Goal: Transaction & Acquisition: Obtain resource

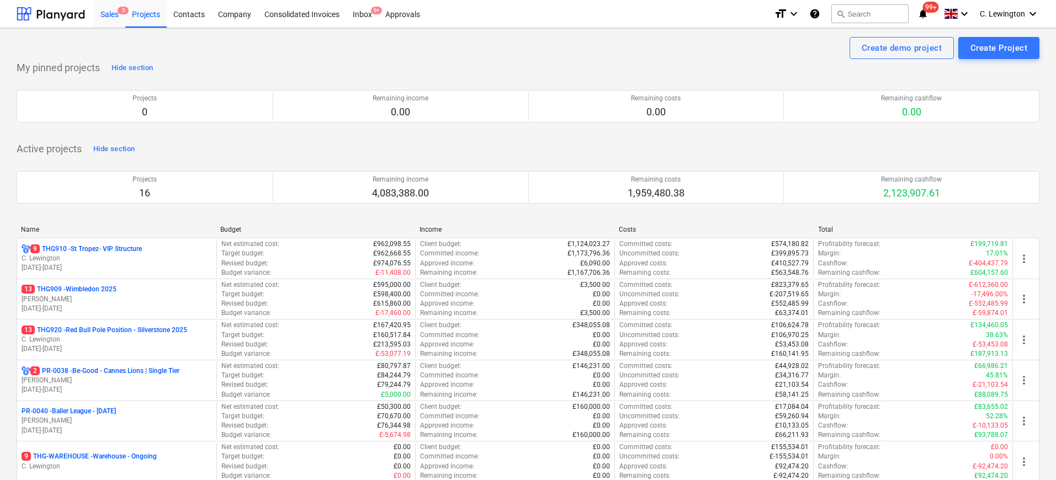
click at [117, 19] on div "Sales 5" at bounding box center [109, 13] width 31 height 28
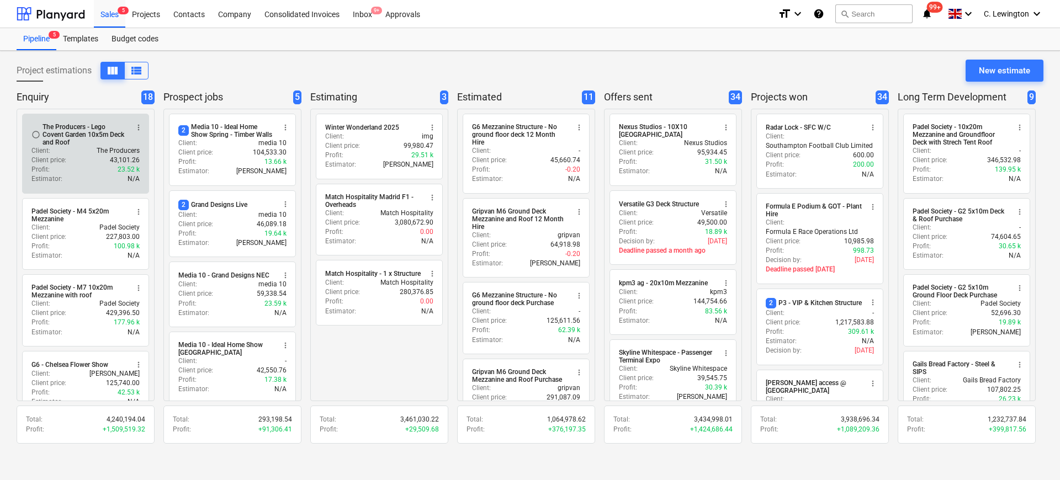
click at [74, 141] on div "The Producers - Lego Covent Garden 10x5m Deck and Roof" at bounding box center [85, 134] width 85 height 23
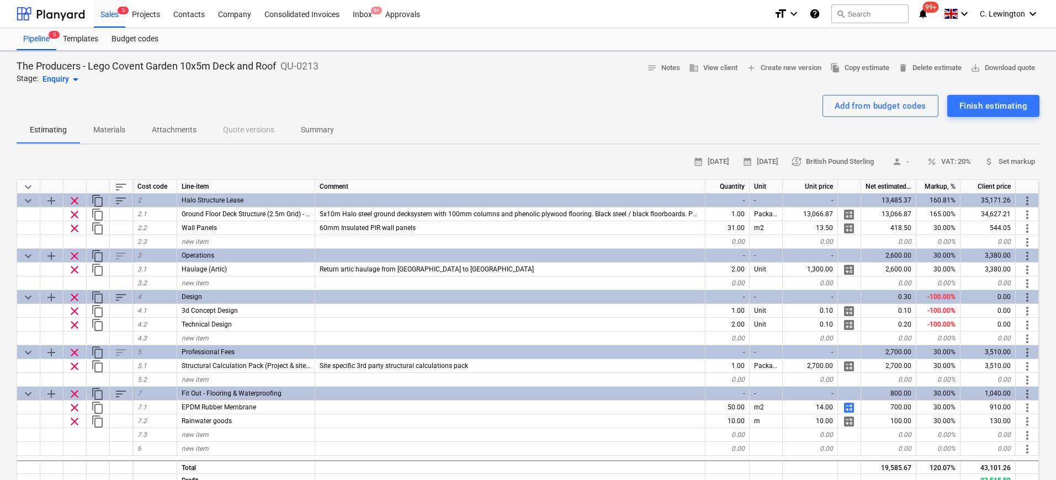
type textarea "x"
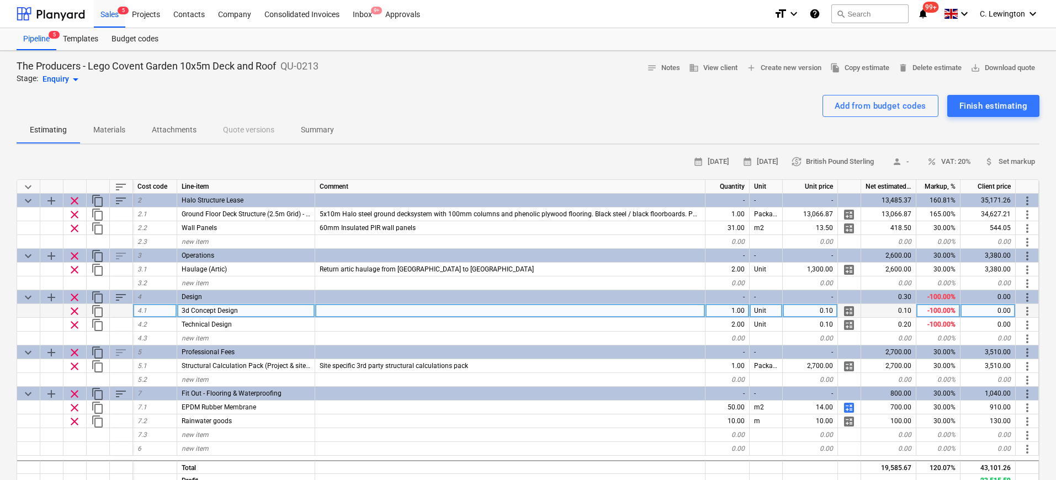
scroll to position [14, 0]
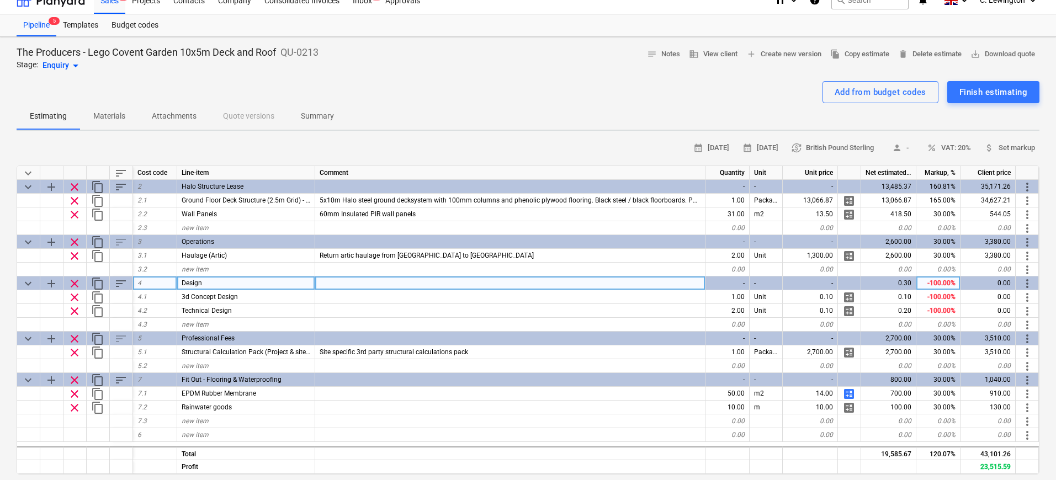
click at [432, 286] on div at bounding box center [510, 284] width 390 height 14
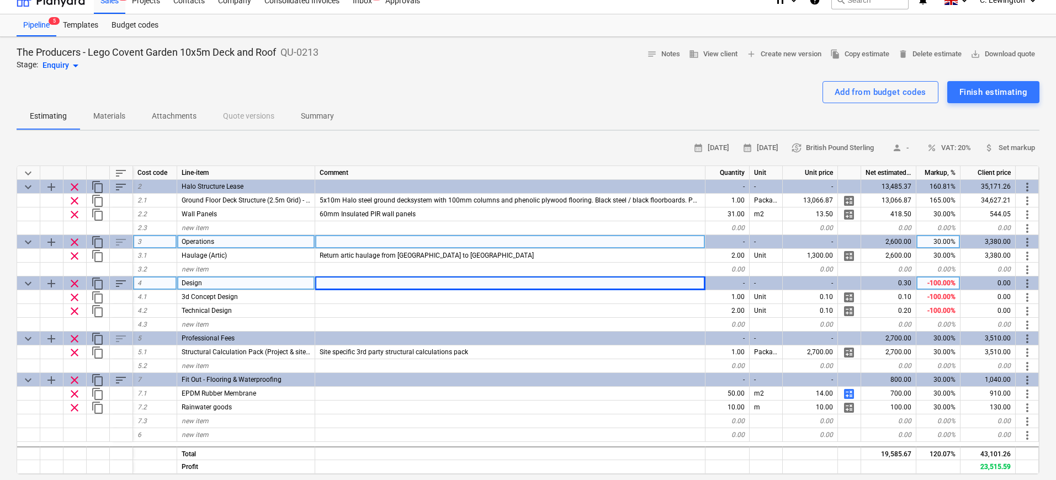
click at [373, 242] on div at bounding box center [510, 242] width 390 height 14
type input "I"
type input "E"
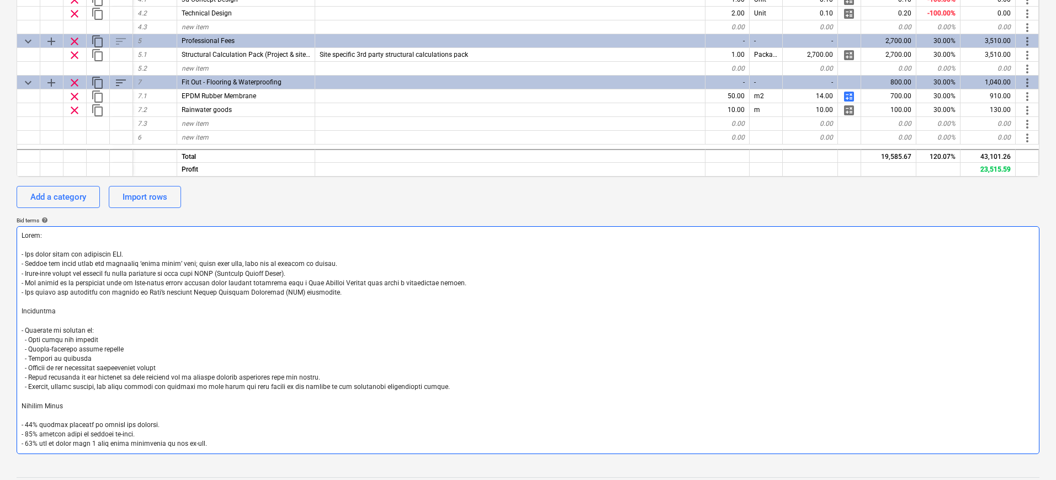
click at [168, 320] on textarea at bounding box center [528, 340] width 1023 height 228
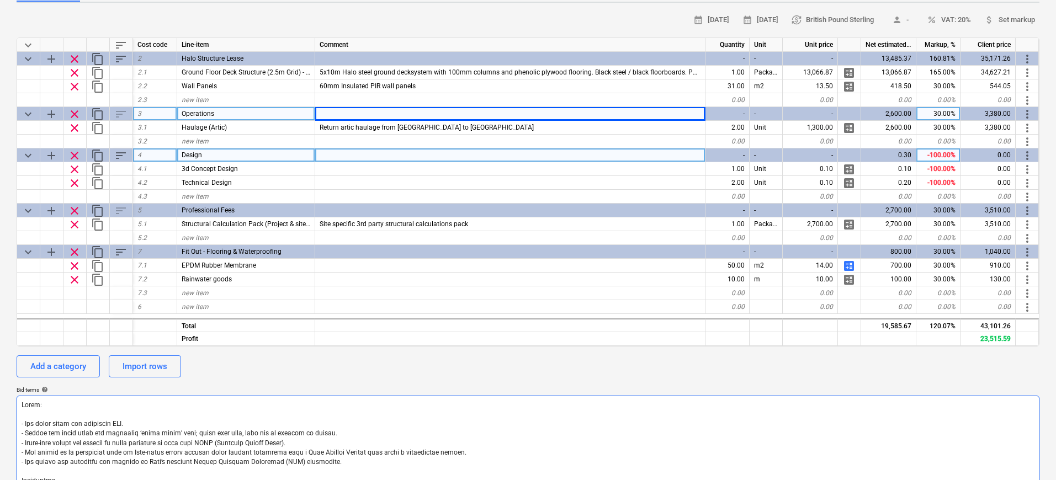
scroll to position [85, 0]
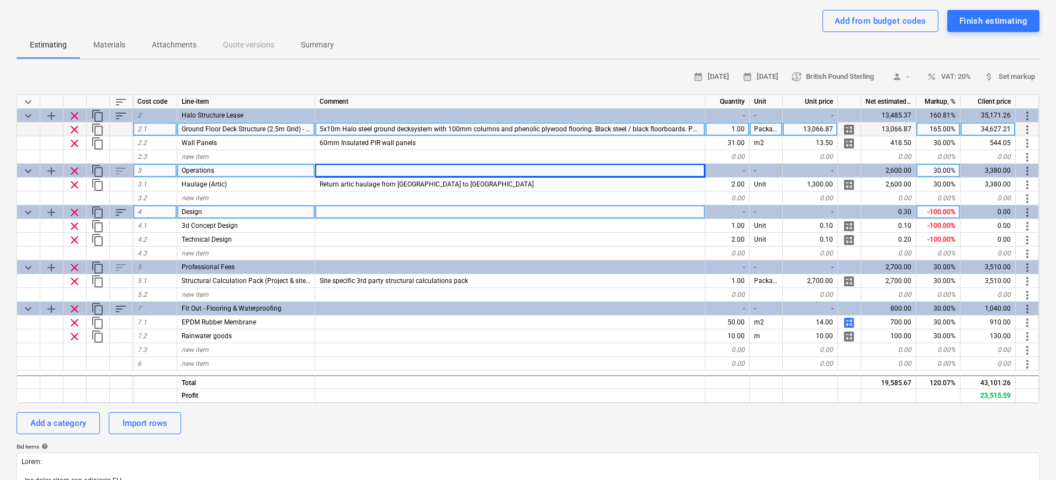
click at [582, 130] on span "5x10m Halo steel ground decksystem with 100mm columns and phenolic plywood floo…" at bounding box center [637, 129] width 635 height 8
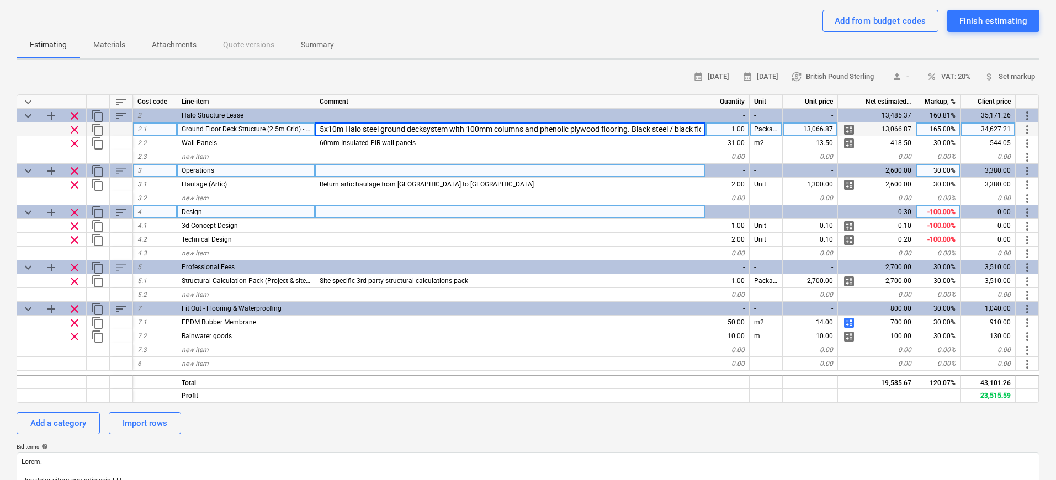
scroll to position [0, 351]
click at [611, 129] on input "5x10m Halo steel ground decksystem with 100mm columns and phenolic plywood floo…" at bounding box center [510, 129] width 390 height 13
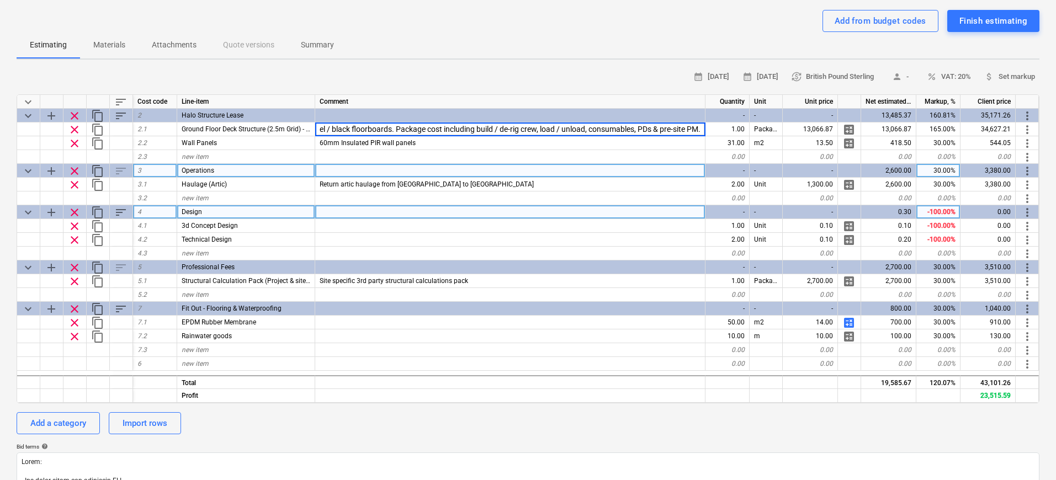
click at [563, 57] on div "Estimating Materials Attachments Quote versions Summary" at bounding box center [528, 45] width 1023 height 27
click at [396, 165] on div at bounding box center [510, 171] width 390 height 14
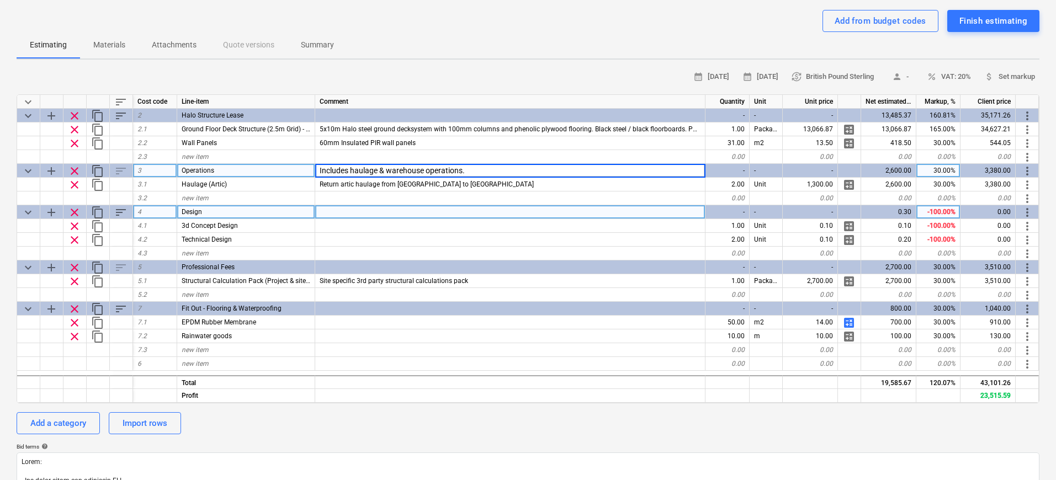
type input "Includes haulage & warehouse operations"
type textarea "x"
click at [424, 210] on div at bounding box center [510, 212] width 390 height 14
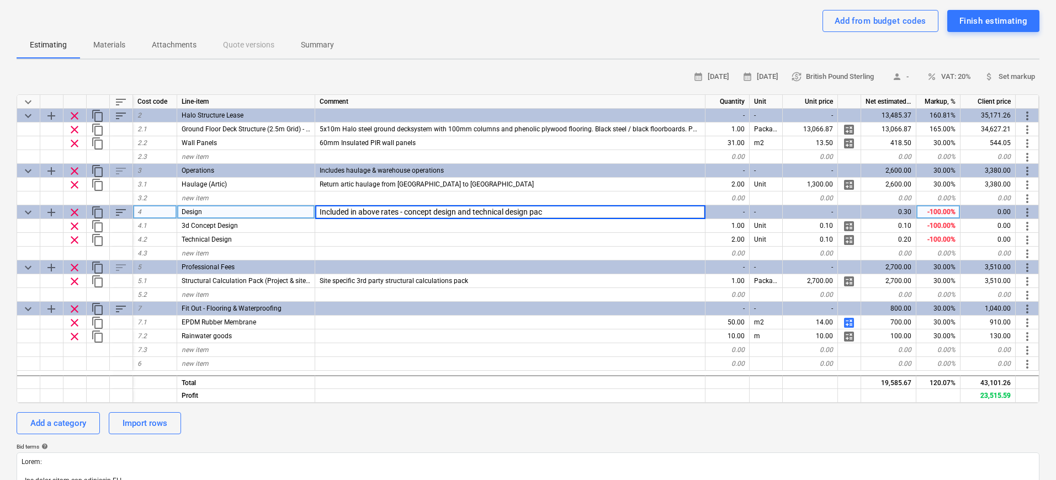
type input "Included in above rates - concept design and technical design pack"
type textarea "x"
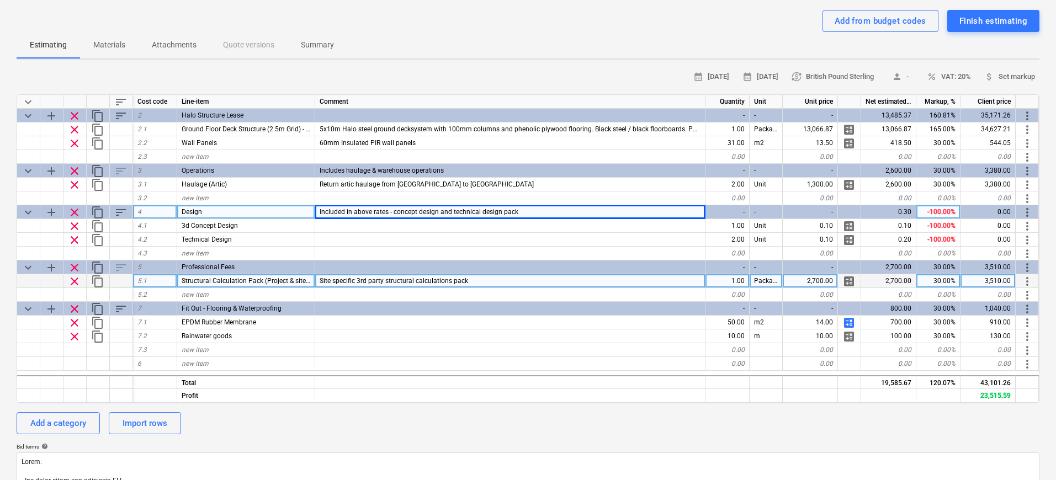
click at [430, 284] on span "Site specific 3rd party structural calculations pack" at bounding box center [394, 281] width 149 height 8
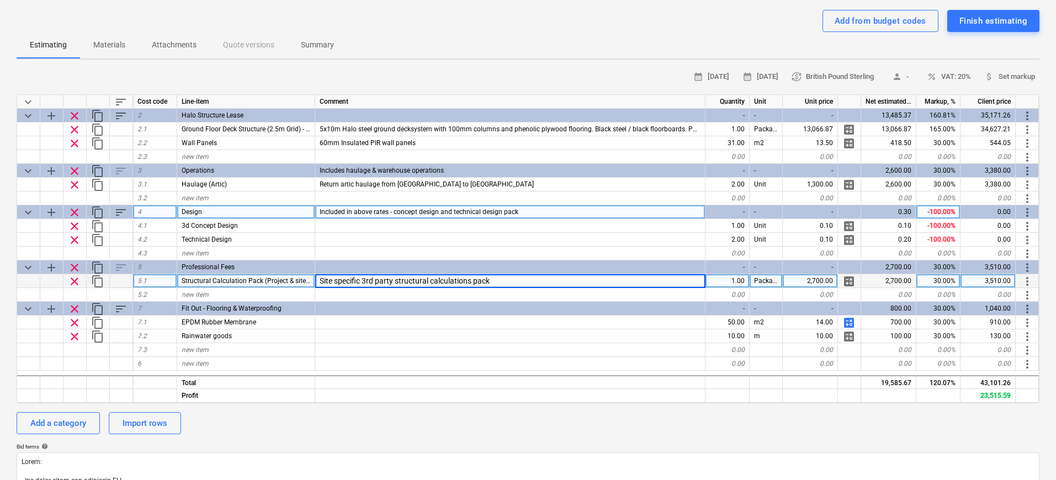
click at [430, 284] on input "Site specific 3rd party structural calculations pack" at bounding box center [510, 280] width 390 height 13
click at [412, 266] on div at bounding box center [510, 268] width 390 height 14
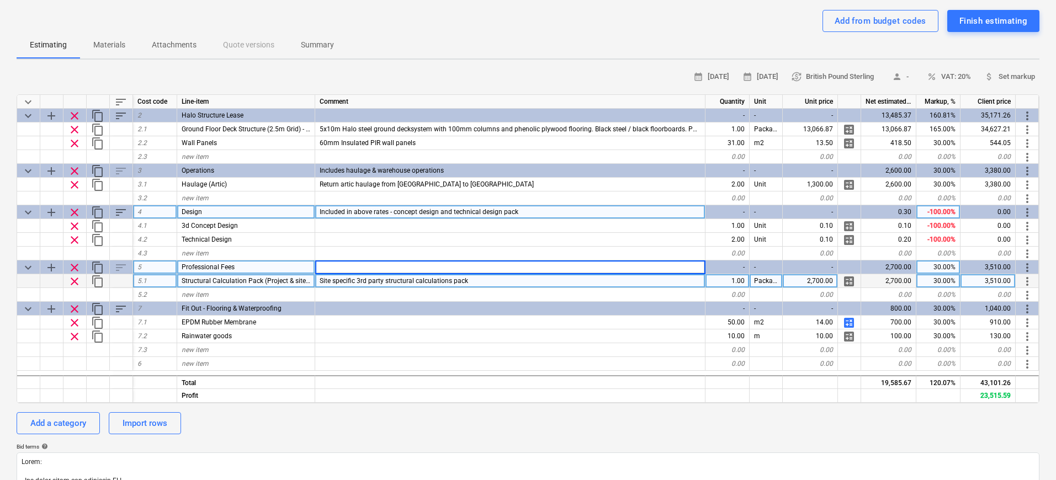
type input "Site specific 3rd party structural calculations pack"
click at [479, 287] on div "Site specific 3rd party structural calculations pack" at bounding box center [510, 281] width 390 height 14
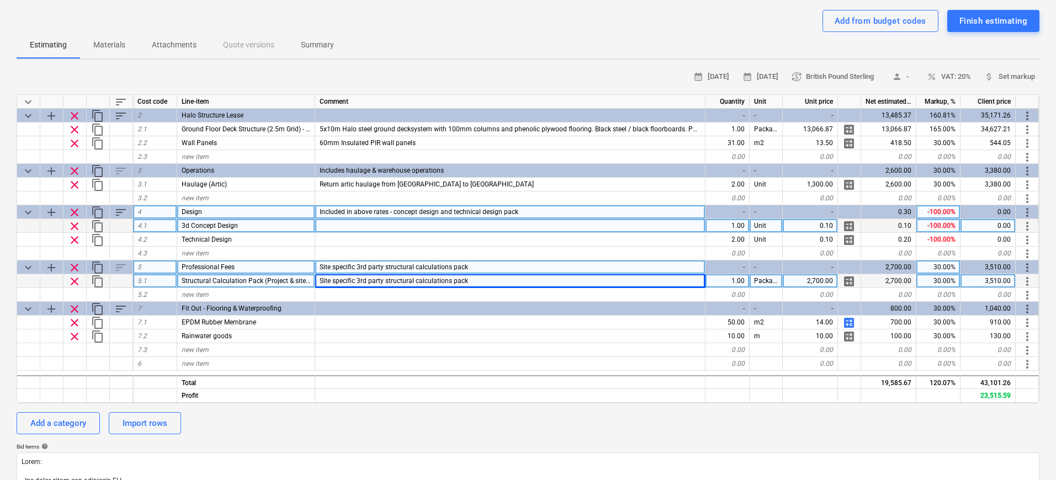
click at [418, 230] on div at bounding box center [510, 226] width 390 height 14
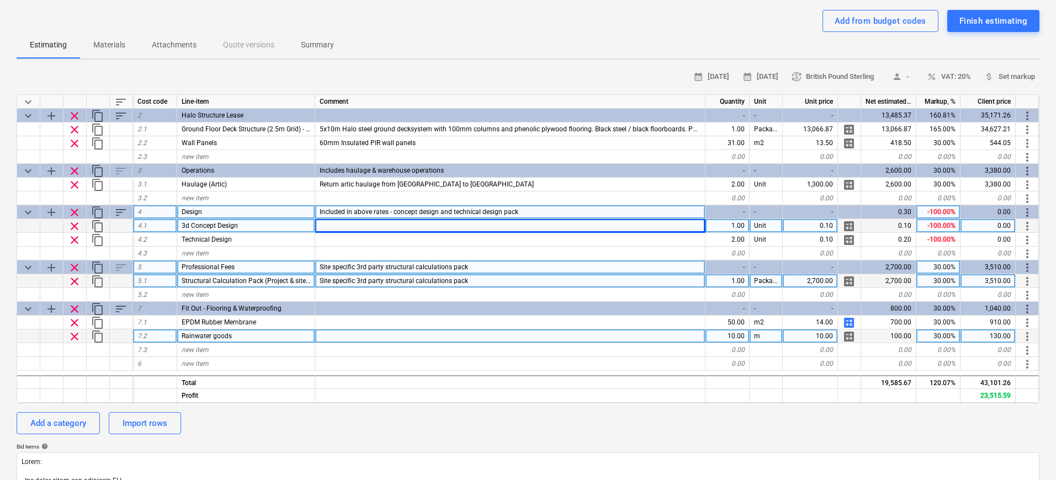
scroll to position [273, 0]
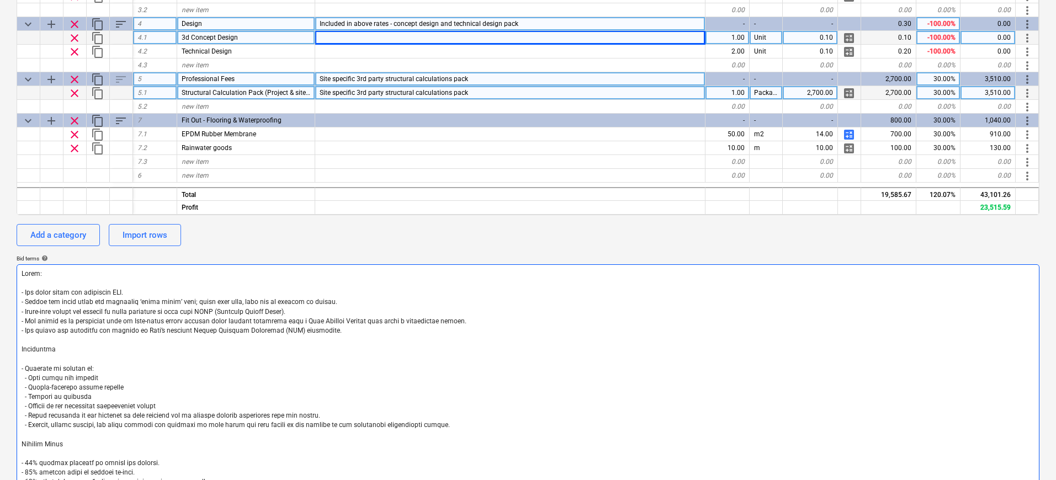
click at [337, 314] on textarea at bounding box center [528, 378] width 1023 height 228
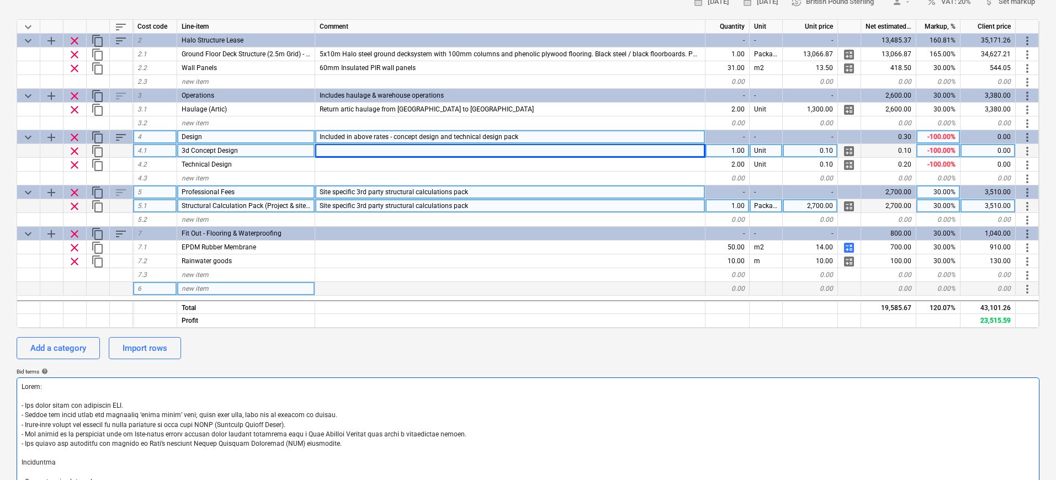
scroll to position [147, 0]
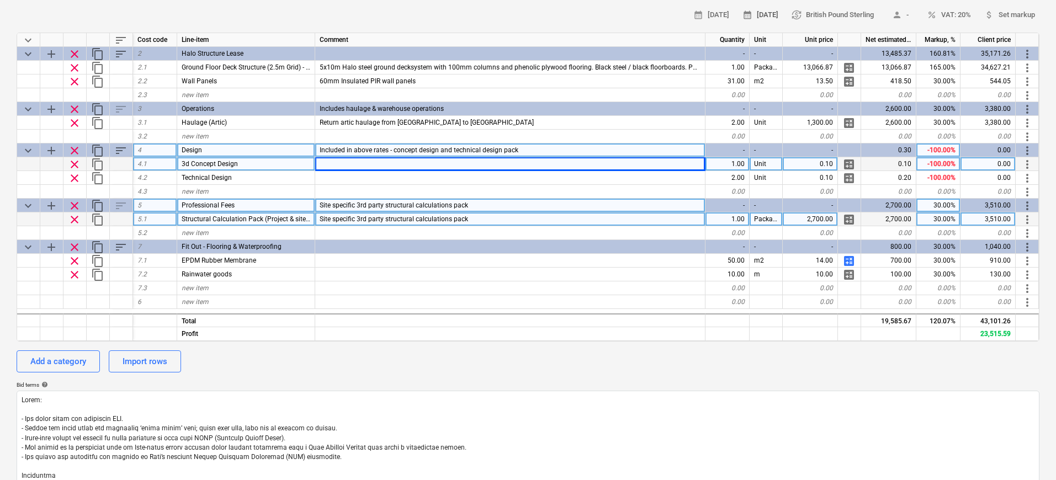
click at [757, 11] on span "calendar_month [DATE]" at bounding box center [761, 15] width 36 height 13
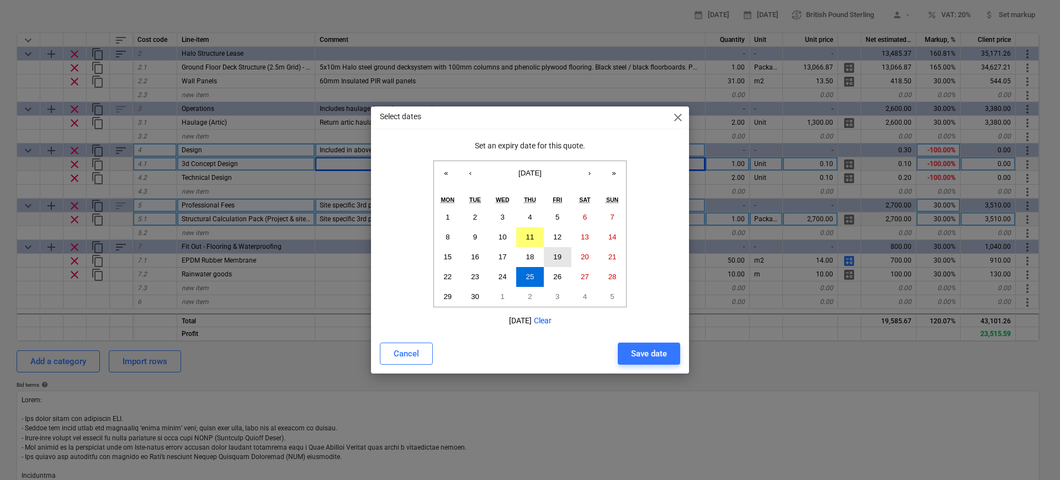
click at [565, 259] on button "19" at bounding box center [558, 257] width 28 height 20
click at [634, 357] on div "Save date" at bounding box center [649, 354] width 36 height 14
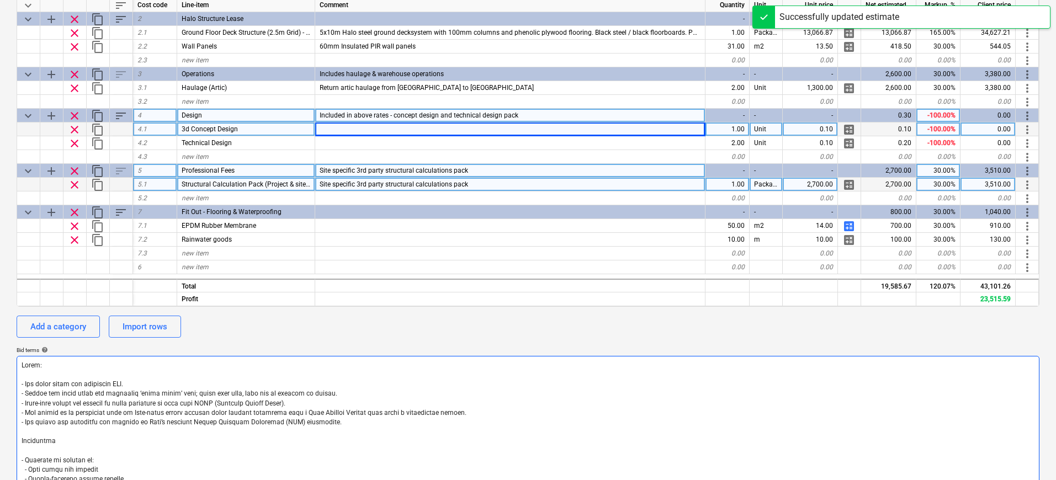
scroll to position [267, 0]
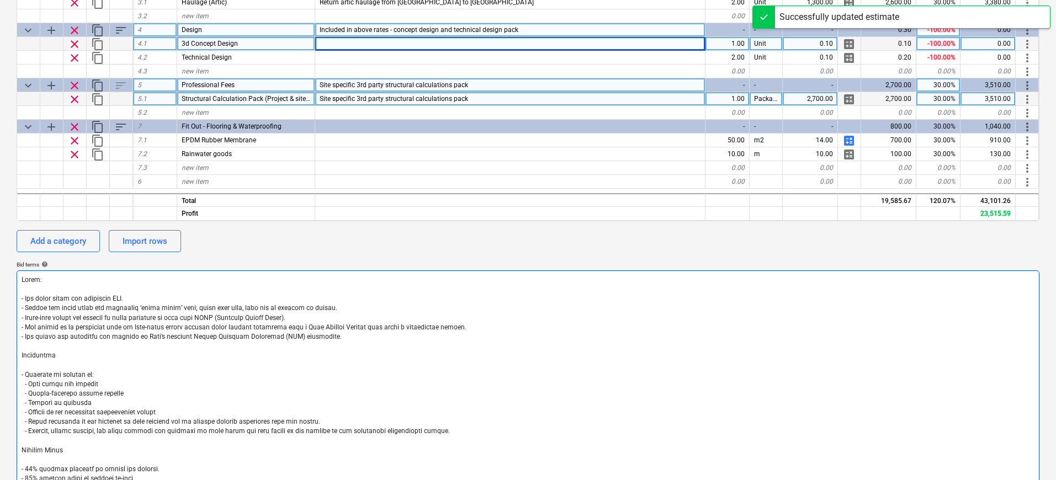
click at [113, 412] on textarea at bounding box center [528, 385] width 1023 height 228
click at [158, 400] on textarea at bounding box center [528, 385] width 1023 height 228
click at [152, 412] on textarea at bounding box center [528, 385] width 1023 height 228
click at [184, 430] on textarea at bounding box center [528, 385] width 1023 height 228
click at [289, 426] on textarea at bounding box center [528, 385] width 1023 height 228
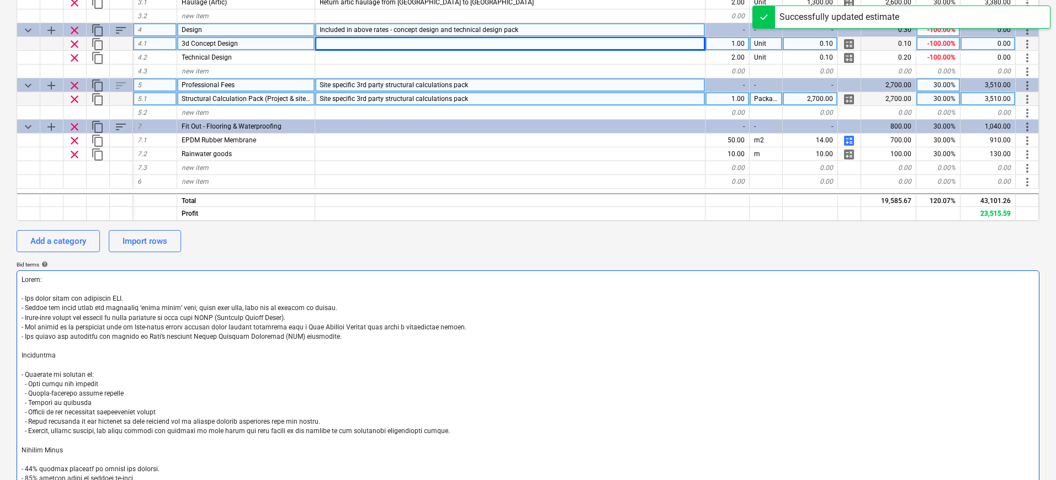
click at [310, 424] on textarea at bounding box center [528, 385] width 1023 height 228
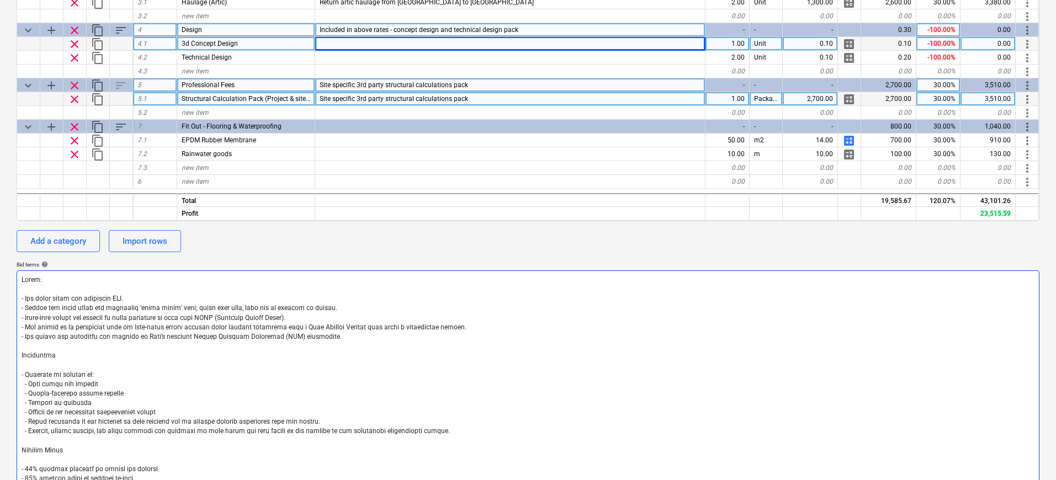
click at [363, 425] on textarea at bounding box center [528, 385] width 1023 height 228
click at [458, 430] on textarea at bounding box center [528, 385] width 1023 height 228
type textarea "x"
type textarea "Lorem: - Ips dolor sitam con adipiscin ELI. - Seddoe tem incid utlab etd magnaa…"
type textarea "x"
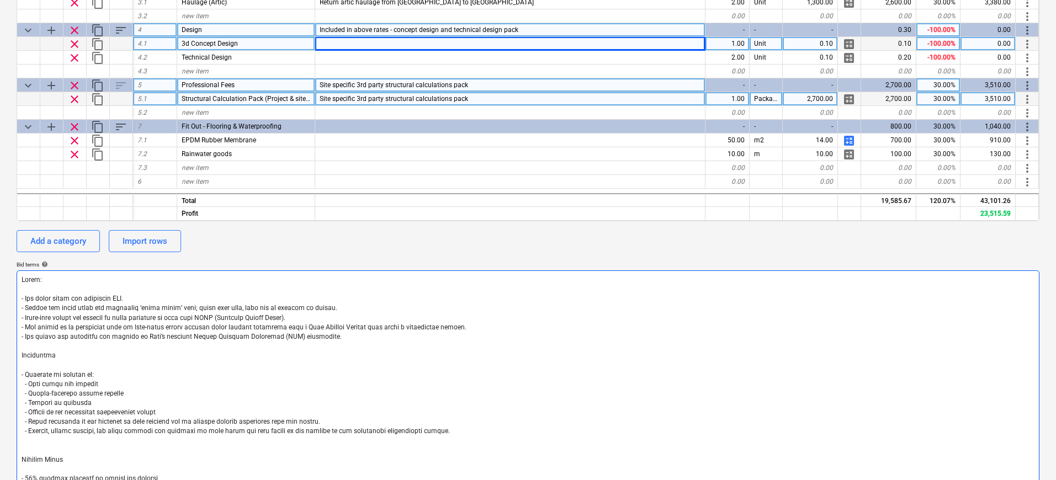
type textarea "Lorem: - Ips dolor sitam con adipiscin ELI. - Seddoe tem incid utlab etd magnaa…"
type textarea "x"
type textarea "Lorem: - Ips dolor sitam con adipiscin ELI. - Seddoe tem incid utlab etd magnaa…"
type textarea "x"
type textarea "Lorem: - Ips dolor sitam con adipiscin ELI. - Seddoe tem incid utlab etd magnaa…"
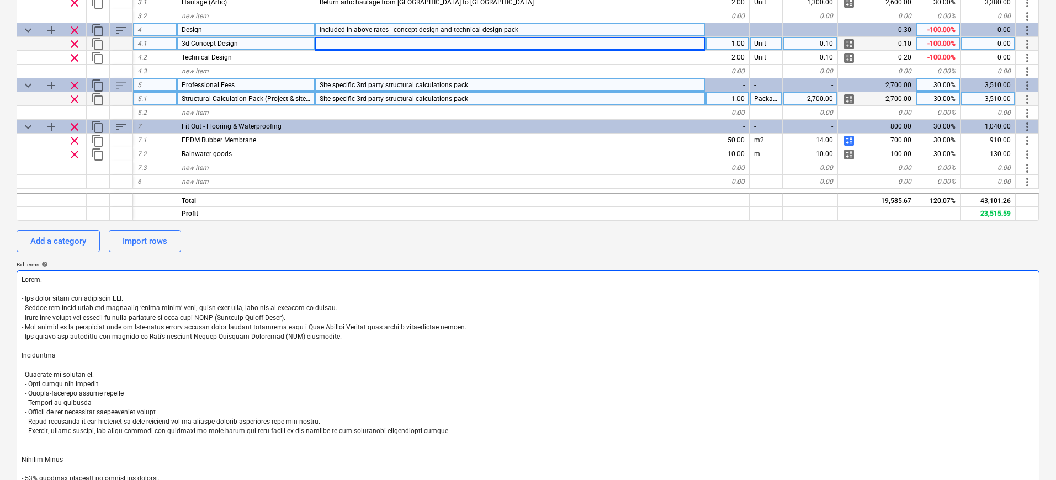
type textarea "x"
type textarea "Lorem: - Ips dolor sitam con adipiscin ELI. - Seddoe tem incid utlab etd magnaa…"
type textarea "x"
type textarea "Lorem: - Ips dolor sitam con adipiscin ELI. - Seddoe tem incid utlab etd magnaa…"
type textarea "x"
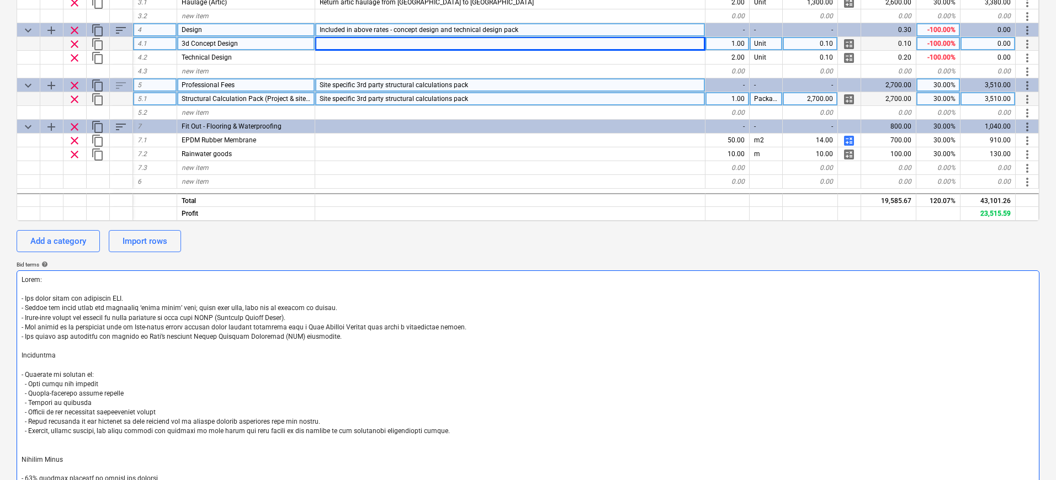
type textarea "Lorem: - Ips dolor sitam con adipiscin ELI. - Seddoe tem incid utlab etd magnaa…"
type textarea "x"
type textarea "Lorem: - Ips dolor sitam con adipiscin ELI. - Seddoe tem incid utlab etd magnaa…"
type textarea "x"
type textarea "Lorem: - Ips dolor sitam con adipiscin ELI. - Seddoe tem incid utlab etd magnaa…"
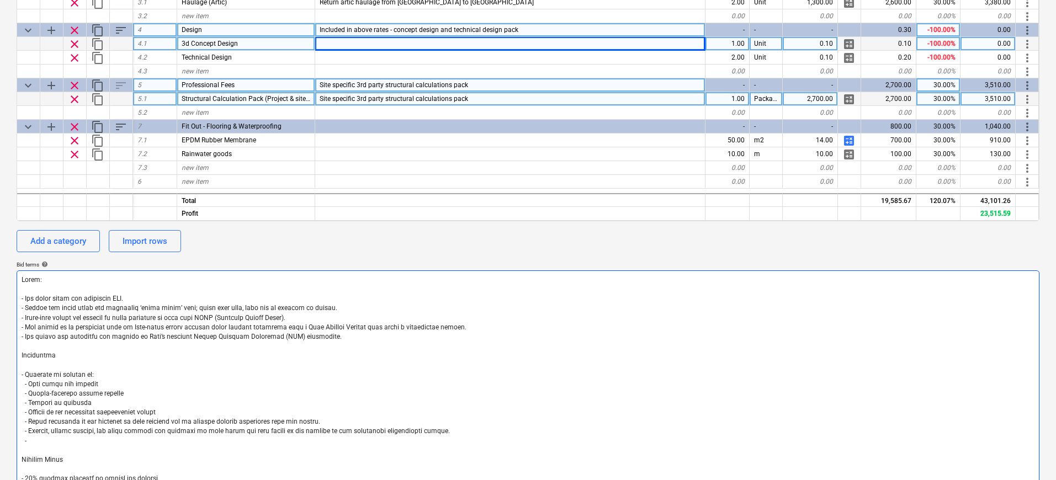
type textarea "x"
type textarea "Lorem: - Ips dolor sitam con adipiscin ELI. - Seddoe tem incid utlab etd magnaa…"
type textarea "x"
type textarea "Lorem: - Ips dolor sitam con adipiscin ELI. - Seddoe tem incid utlab etd magnaa…"
type textarea "x"
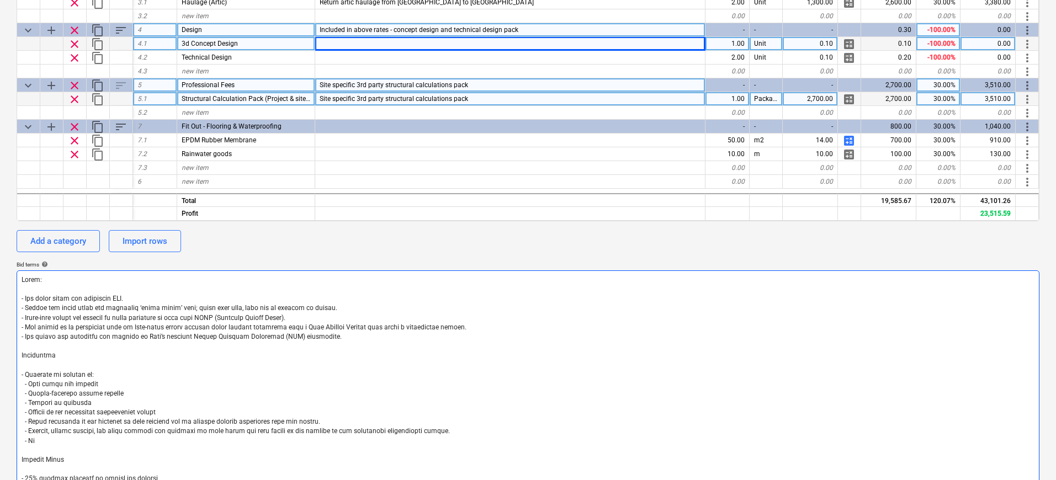
type textarea "Lorem: - Ips dolor sitam con adipiscin ELI. - Seddoe tem incid utlab etd magnaa…"
type textarea "x"
type textarea "Lorem: - Ips dolor sitam con adipiscin ELI. - Seddoe tem incid utlab etd magnaa…"
type textarea "x"
type textarea "Lorem: - Ips dolor sitam con adipiscin ELI. - Seddoe tem incid utlab etd magnaa…"
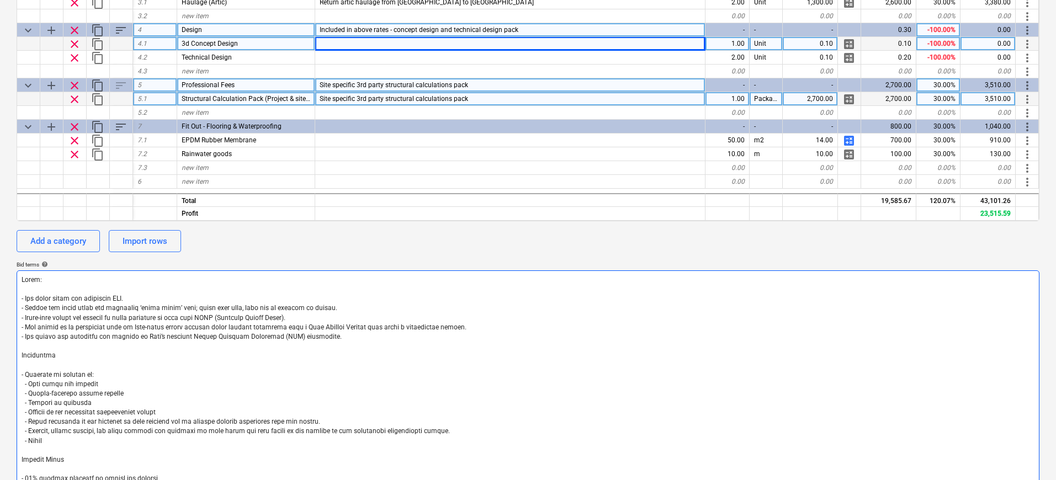
type textarea "x"
type textarea "Lorem: - Ips dolor sitam con adipiscin ELI. - Seddoe tem incid utlab etd magnaa…"
type textarea "x"
type textarea "Lorem: - Ips dolor sitam con adipiscin ELI. - Seddoe tem incid utlab etd magnaa…"
type textarea "x"
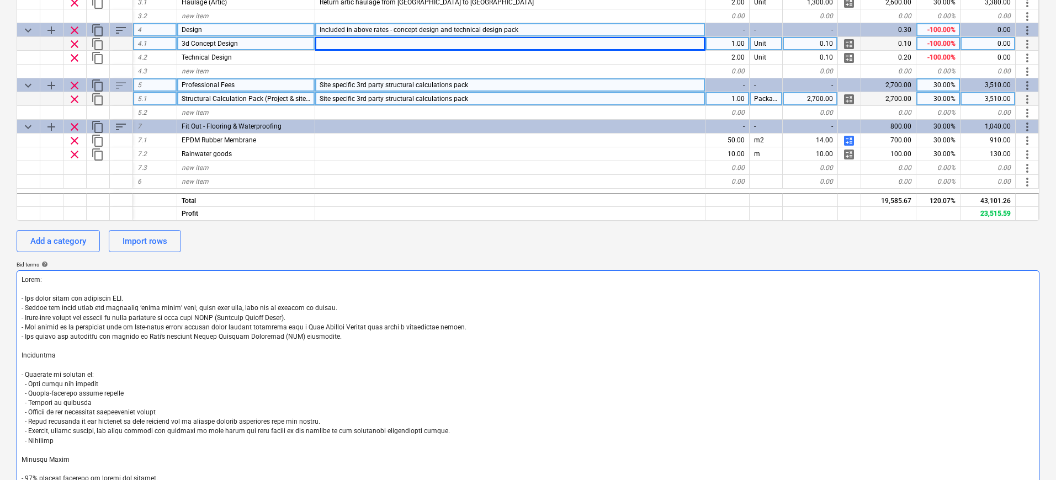
type textarea "Lorem: - Ips dolor sitam con adipiscin ELI. - Seddoe tem incid utlab etd magnaa…"
type textarea "x"
type textarea "Lorem: - Ips dolor sitam con adipiscin ELI. - Seddoe tem incid utlab etd magnaa…"
type textarea "x"
type textarea "Lorem: - Ips dolor sitam con adipiscin ELI. - Seddoe tem incid utlab etd magnaa…"
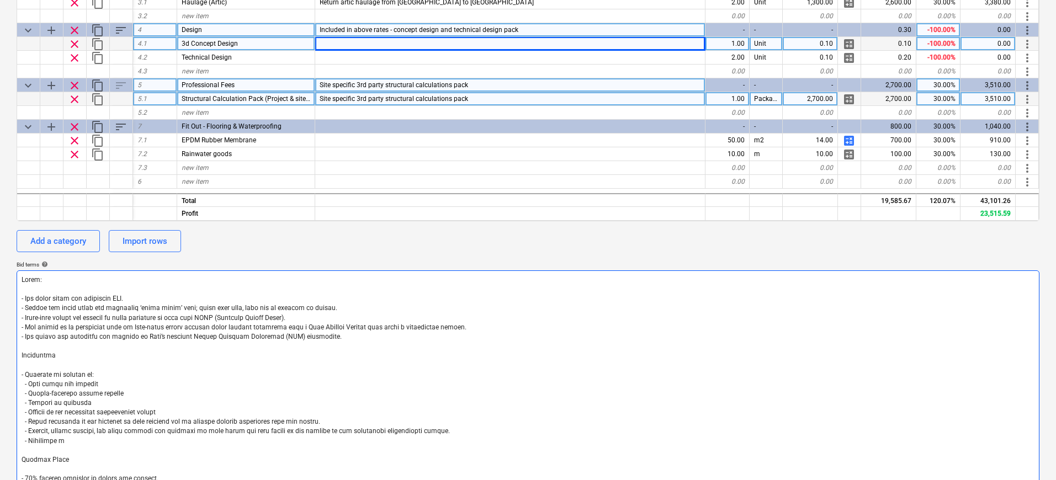
type textarea "x"
type textarea "Lorem: - Ips dolor sitam con adipiscin ELI. - Seddoe tem incid utlab etd magnaa…"
type textarea "x"
type textarea "Lorem: - Ips dolor sitam con adipiscin ELI. - Seddoe tem incid utlab etd magnaa…"
type textarea "x"
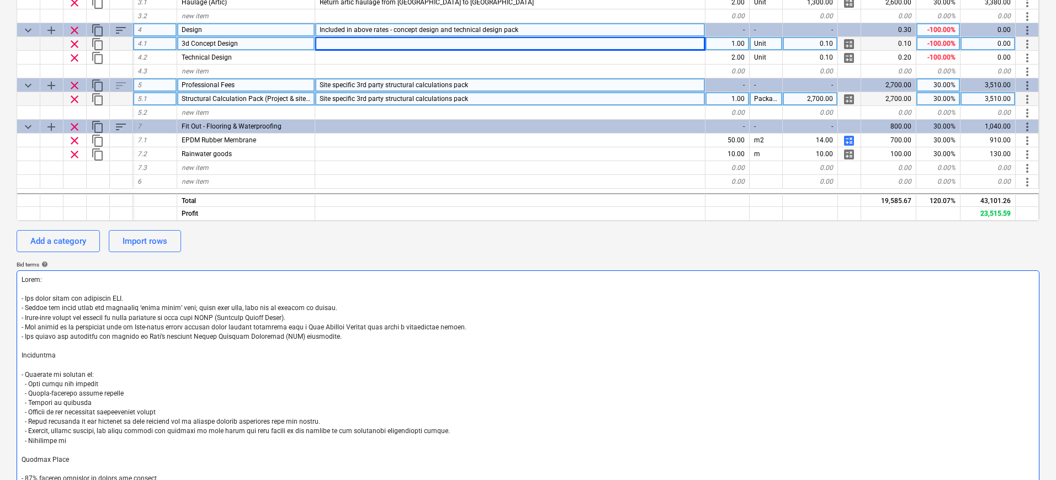
type textarea "Lorem: - Ips dolor sitam con adipiscin ELI. - Seddoe tem incid utlab etd magnaa…"
type textarea "x"
type textarea "Lorem: - Ips dolor sitam con adipiscin ELI. - Seddoe tem incid utlab etd magnaa…"
type textarea "x"
type textarea "Lorem: - Ips dolor sitam con adipiscin ELI. - Seddoe tem incid utlab etd magnaa…"
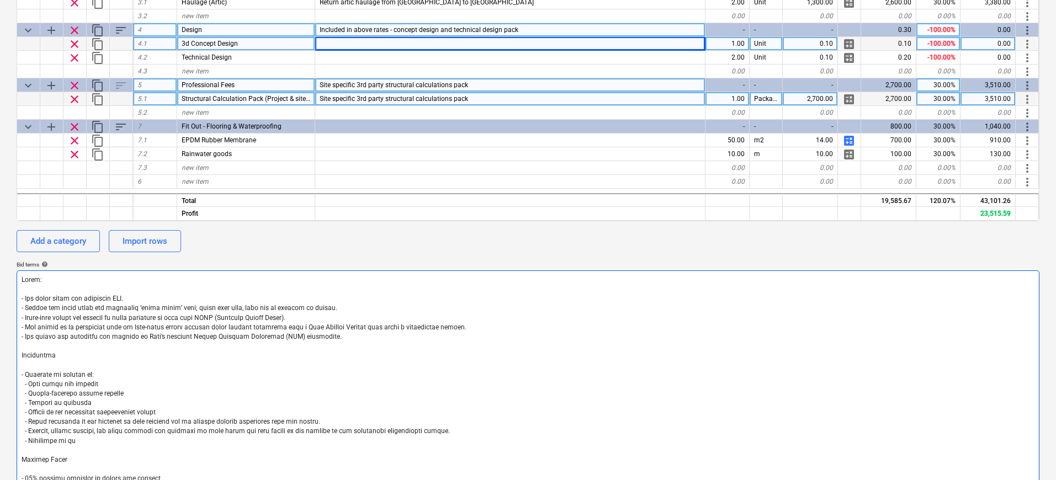
type textarea "x"
type textarea "Lorem: - Ips dolor sitam con adipiscin ELI. - Seddoe tem incid utlab etd magnaa…"
type textarea "x"
type textarea "Lorem: - Ips dolor sitam con adipiscin ELI. - Seddoe tem incid utlab etd magnaa…"
type textarea "x"
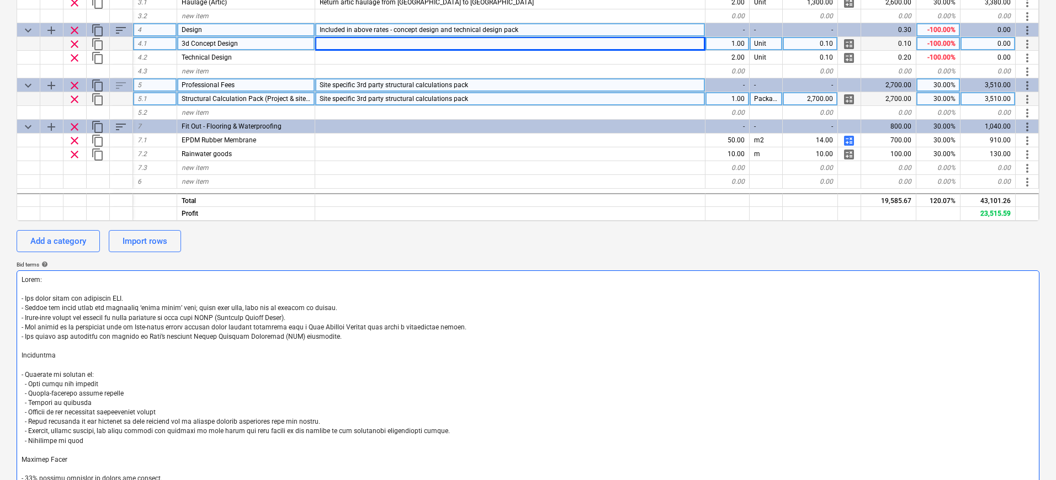
type textarea "Lorem: - Ips dolor sitam con adipiscin ELI. - Seddoe tem incid utlab etd magnaa…"
type textarea "x"
type textarea "Lorem: - Ips dolor sitam con adipiscin ELI. - Seddoe tem incid utlab etd magnaa…"
type textarea "x"
type textarea "Lorem: - Ips dolor sitam con adipiscin ELI. - Seddoe tem incid utlab etd magnaa…"
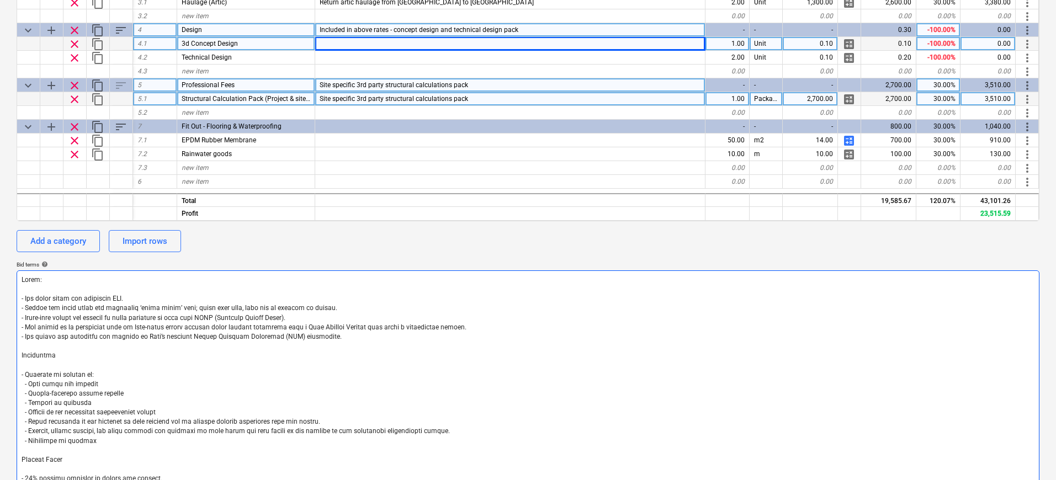
type textarea "x"
type textarea "Lorem: - Ips dolor sitam con adipiscin ELI. - Seddoe tem incid utlab etd magnaa…"
type textarea "x"
type textarea "Lorem: - Ips dolor sitam con adipiscin ELI. - Seddoe tem incid utlab etd magnaa…"
type textarea "x"
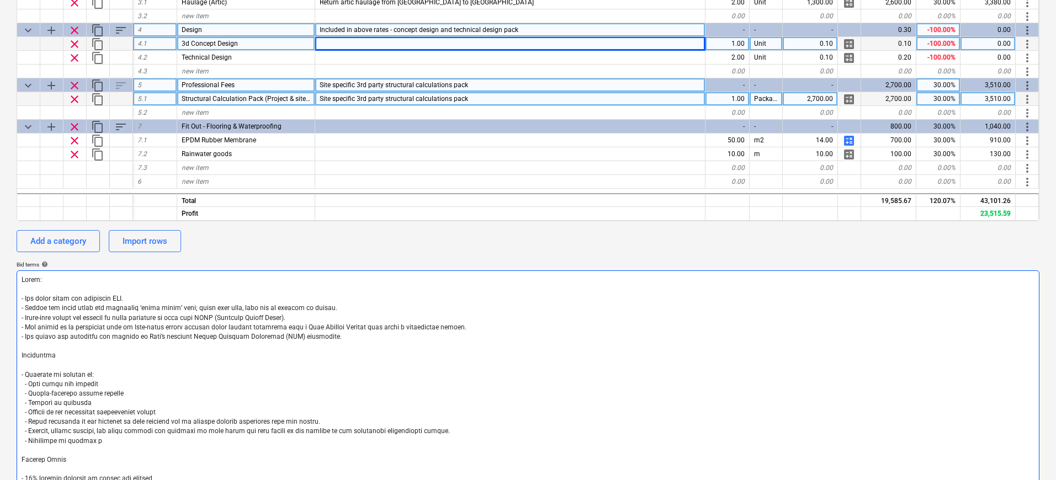
type textarea "Lorem: - Ips dolor sitam con adipiscin ELI. - Seddoe tem incid utlab etd magnaa…"
type textarea "x"
type textarea "Lorem: - Ips dolor sitam con adipiscin ELI. - Seddoe tem incid utlab etd magnaa…"
type textarea "x"
type textarea "Lorem: - Ips dolor sitam con adipiscin ELI. - Seddoe tem incid utlab etd magnaa…"
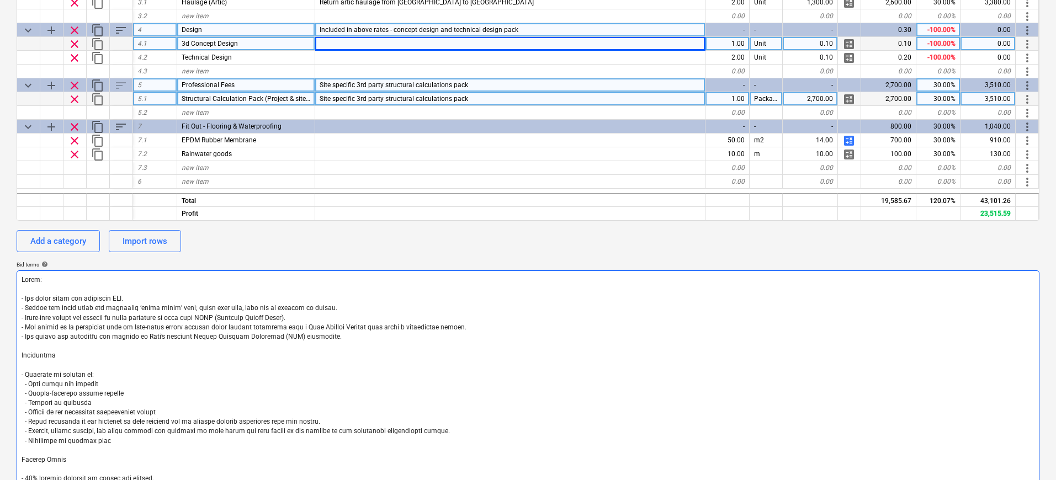
type textarea "x"
type textarea "Lorem: - Ips dolor sitam con adipiscin ELI. - Seddoe tem incid utlab etd magnaa…"
type textarea "x"
type textarea "Lorem: - Ips dolor sitam con adipiscin ELI. - Seddoe tem incid utlab etd magnaa…"
click at [341, 333] on textarea at bounding box center [528, 389] width 1023 height 237
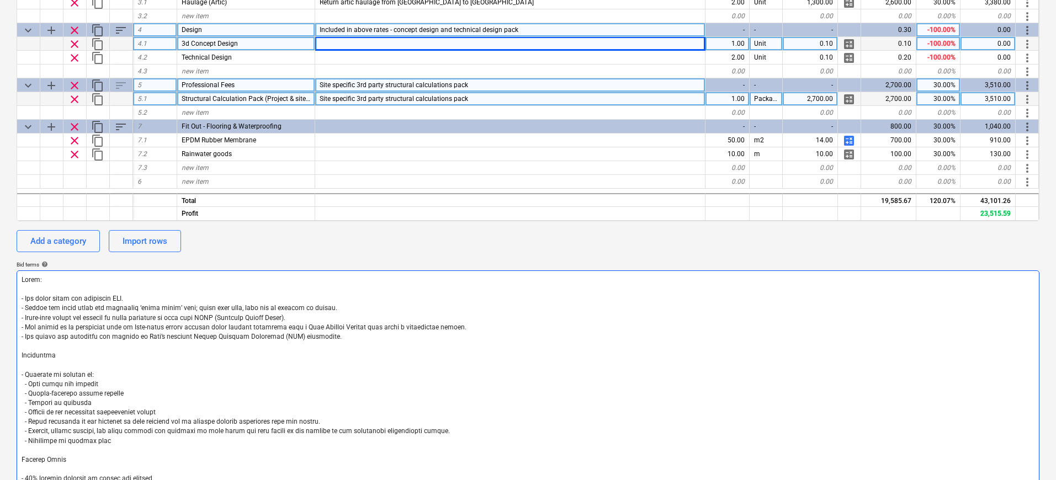
type textarea "x"
type textarea "Lorem: - Ips dolor sitam con adipiscin ELI. - Seddoe tem incid utlab etd magnaa…"
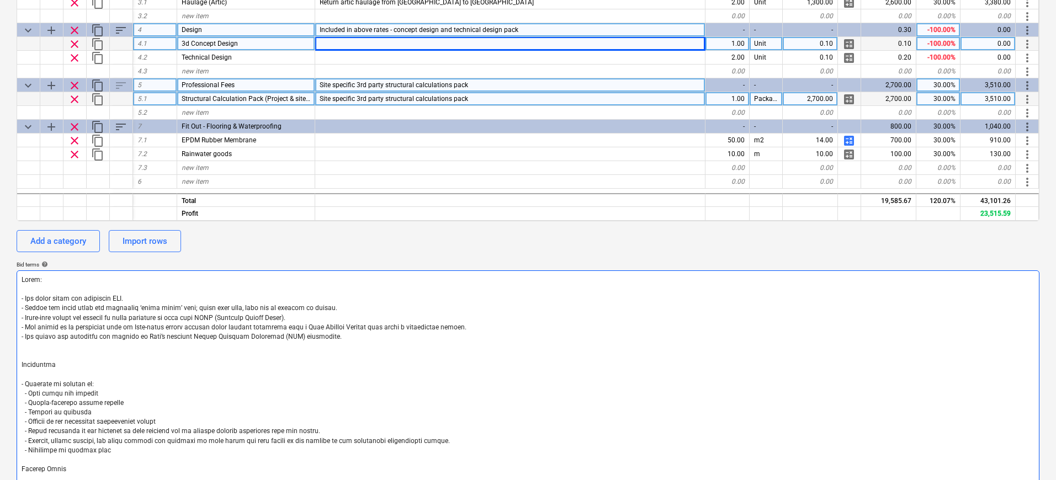
type textarea "x"
type textarea "Lorem: - Ips dolor sitam con adipiscin ELI. - Seddoe tem incid utlab etd magnaa…"
type textarea "x"
type textarea "Lorem: - Ips dolor sitam con adipiscin ELI. - Seddoe tem incid utlab etd magnaa…"
type textarea "x"
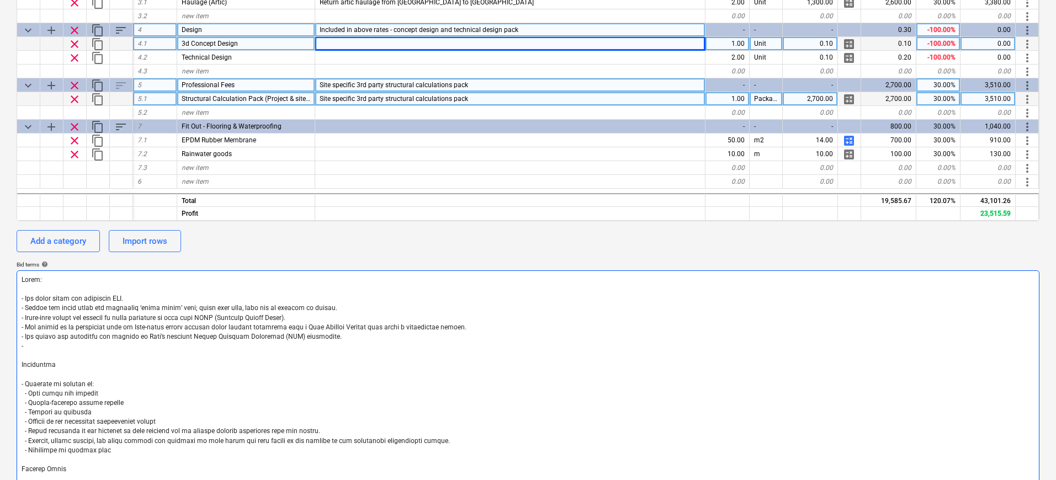
type textarea "Lorem: - Ips dolor sitam con adipiscin ELI. - Seddoe tem incid utlab etd magnaa…"
type textarea "x"
type textarea "Lorem: - Ips dolor sitam con adipiscin ELI. - Seddoe tem incid utlab etd magnaa…"
type textarea "x"
type textarea "Lorem: - Ips dolor sitam con adipiscin ELI. - Seddoe tem incid utlab etd magnaa…"
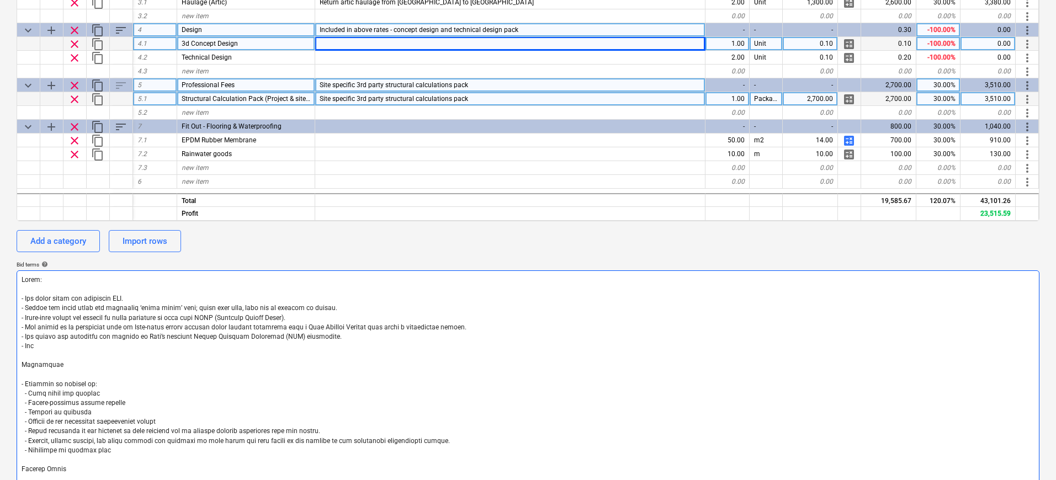
type textarea "x"
type textarea "Lorem: - Ips dolor sitam con adipiscin ELI. - Seddoe tem incid utlab etd magnaa…"
type textarea "x"
type textarea "Lorem: - Ips dolor sitam con adipiscin ELI. - Seddoe tem incid utlab etd magnaa…"
type textarea "x"
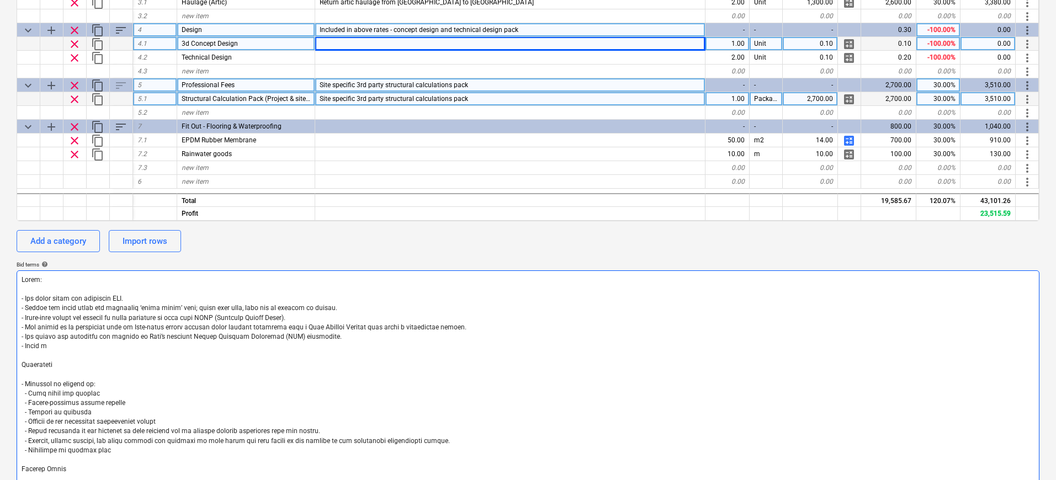
type textarea "Lorem: - Ips dolor sitam con adipiscin ELI. - Seddoe tem incid utlab etd magnaa…"
type textarea "x"
type textarea "Lorem: - Ips dolor sitam con adipiscin ELI. - Seddoe tem incid utlab etd magnaa…"
type textarea "x"
type textarea "Lorem: - Ips dolor sitam con adipiscin ELI. - Seddoe tem incid utlab etd magnaa…"
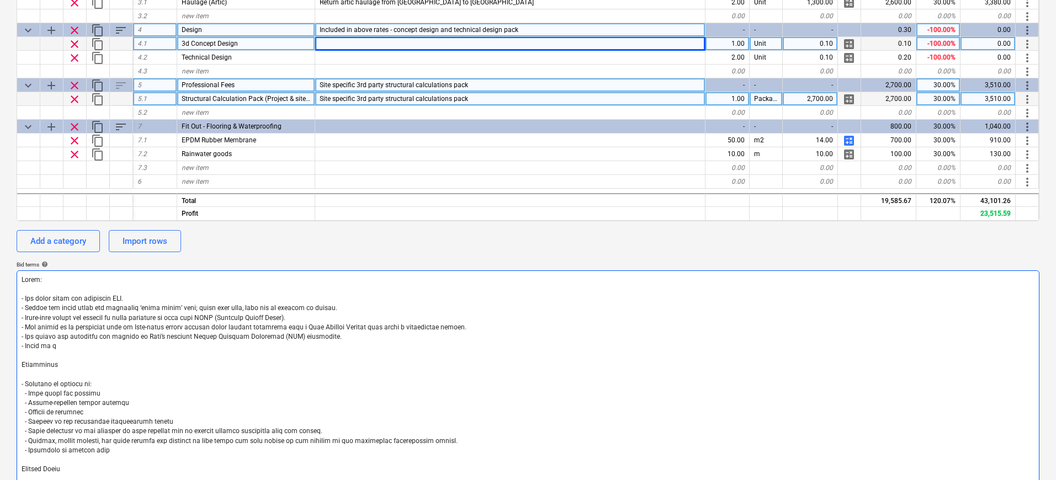
type textarea "x"
type textarea "Lorem: - Ips dolor sitam con adipiscin ELI. - Seddoe tem incid utlab etd magnaa…"
type textarea "x"
type textarea "Lorem: - Ips dolor sitam con adipiscin ELI. - Seddoe tem incid utlab etd magnaa…"
type textarea "x"
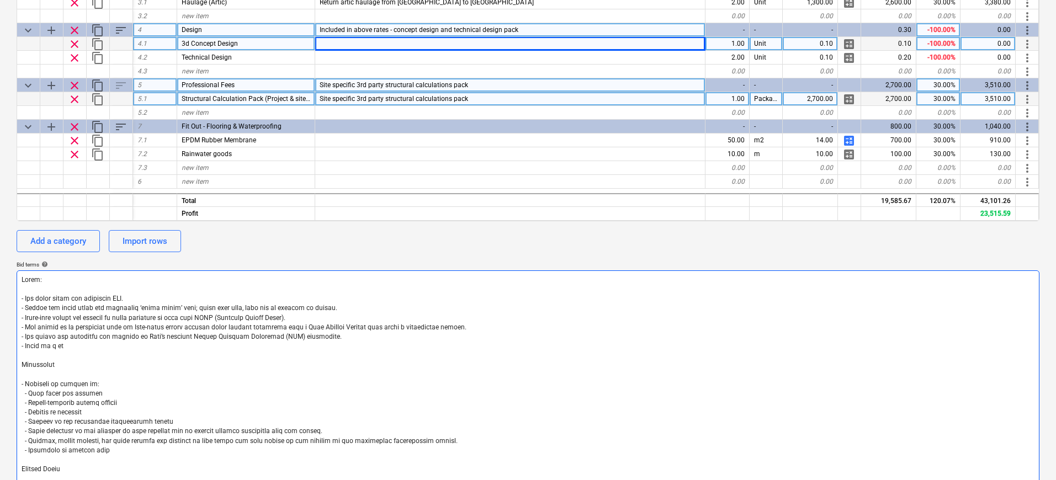
type textarea "Lorem: - Ips dolor sitam con adipiscin ELI. - Seddoe tem incid utlab etd magnaa…"
type textarea "x"
type textarea "Lorem: - Ips dolor sitam con adipiscin ELI. - Seddoe tem incid utlab etd magnaa…"
type textarea "x"
type textarea "Lorem: - Ips dolor sitam con adipiscin ELI. - Seddoe tem incid utlab etd magnaa…"
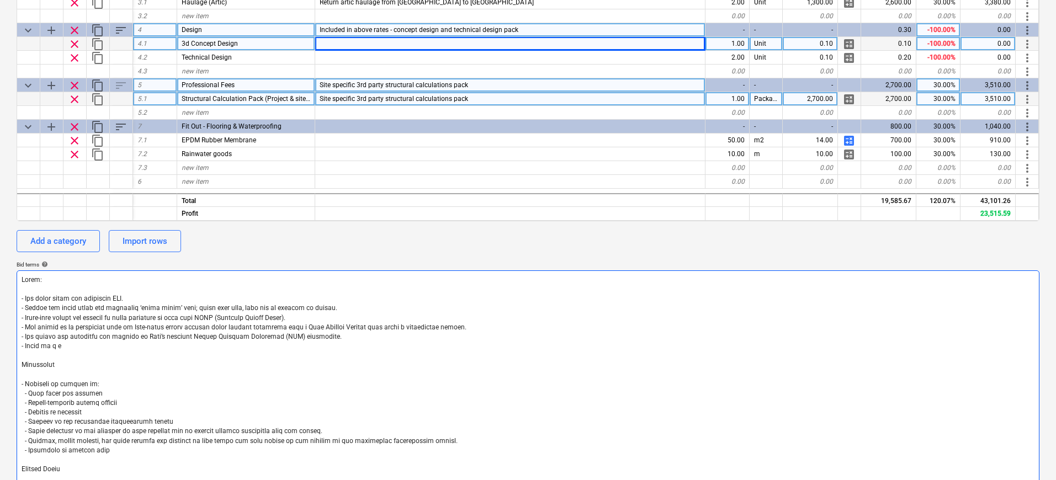
type textarea "x"
type textarea "Lorem: - Ips dolor sitam con adipiscin ELI. - Seddoe tem incid utlab etd magnaa…"
type textarea "x"
type textarea "Lorem: - Ips dolor sitam con adipiscin ELI. - Seddoe tem incid utlab etd magnaa…"
type textarea "x"
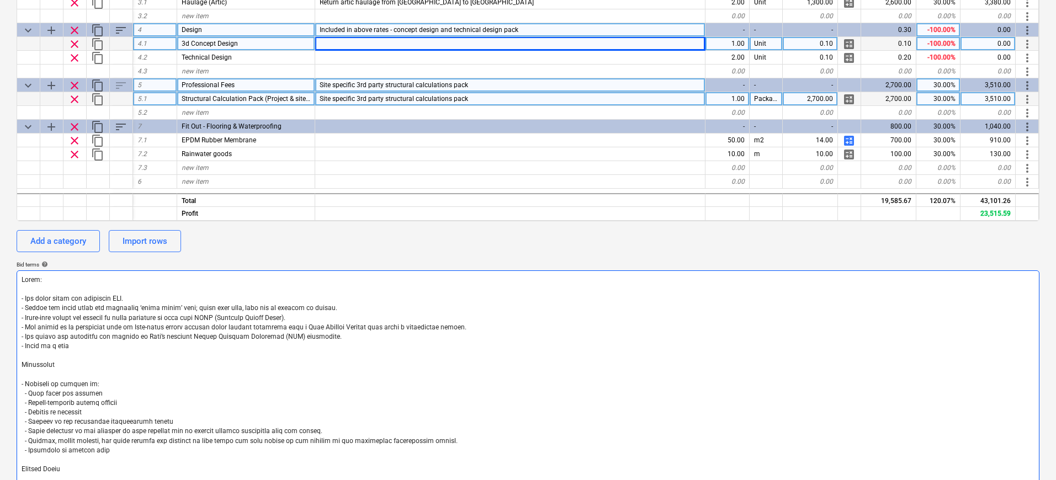
type textarea "Lorem: - Ips dolor sitam con adipiscin ELI. - Seddoe tem incid utlab etd magnaa…"
type textarea "x"
type textarea "Lorem: - Ips dolor sitam con adipiscin ELI. - Seddoe tem incid utlab etd magnaa…"
type textarea "x"
type textarea "Lorem: - Ips dolor sitam con adipiscin ELI. - Seddoe tem incid utlab etd magnaa…"
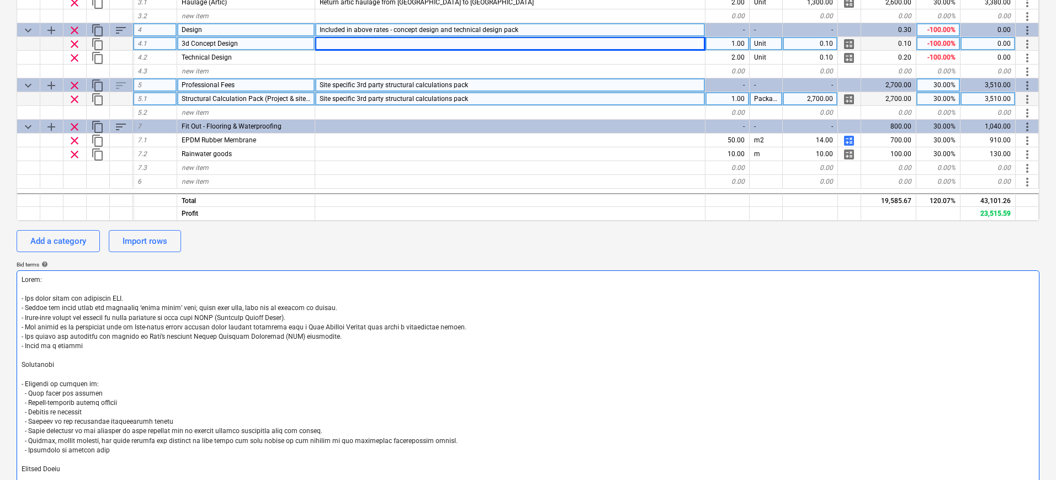
type textarea "x"
type textarea "Lorem: - Ips dolor sitam con adipiscin ELI. - Seddoe tem incid utlab etd magnaa…"
type textarea "x"
type textarea "Lorem: - Ips dolor sitam con adipiscin ELI. - Seddoe tem incid utlab etd magnaa…"
type textarea "x"
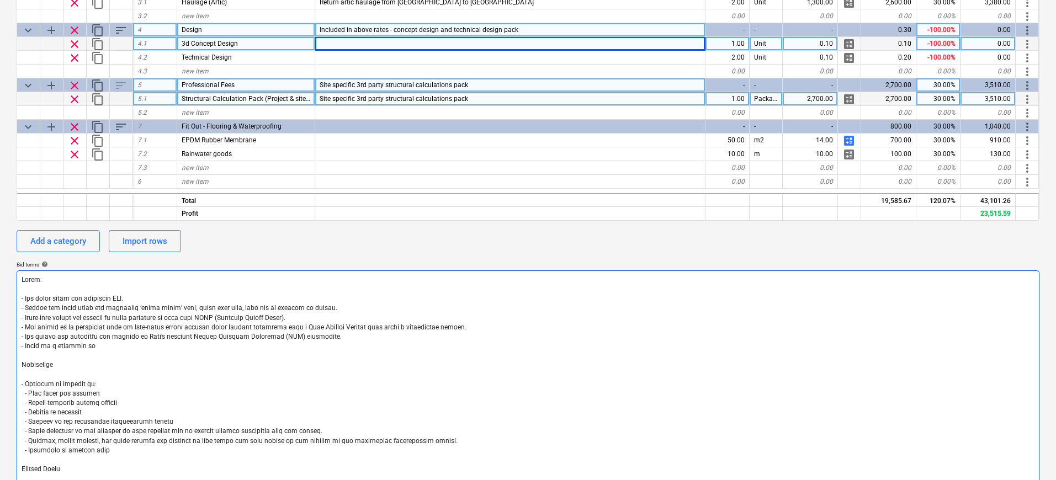
type textarea "Lorem: - Ips dolor sitam con adipiscin ELI. - Seddoe tem incid utlab etd magnaa…"
type textarea "x"
type textarea "Lorem: - Ips dolor sitam con adipiscin ELI. - Seddoe tem incid utlab etd magnaa…"
type textarea "x"
type textarea "Lorem: - Ips dolor sitam con adipiscin ELI. - Seddoe tem incid utlab etd magnaa…"
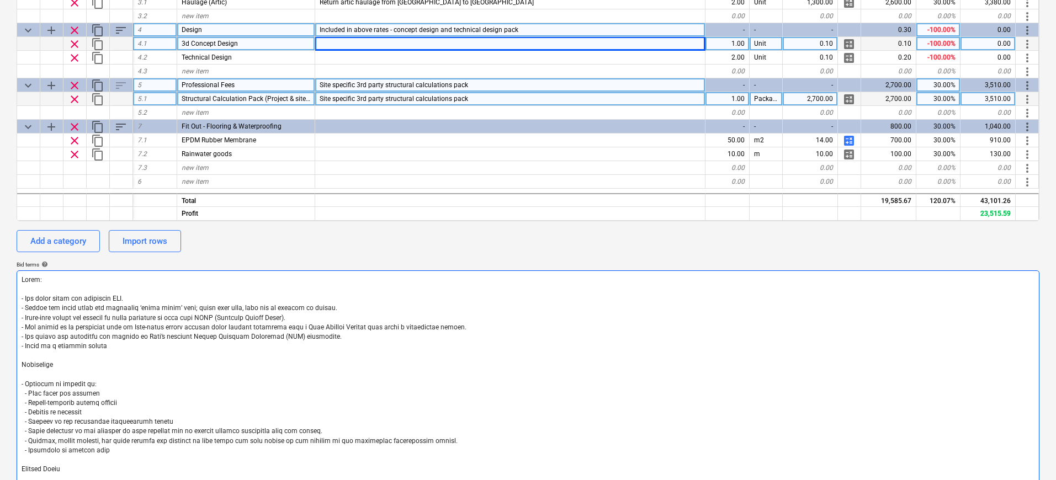
type textarea "x"
type textarea "Lorem: - Ips dolor sitam con adipiscin ELI. - Seddoe tem incid utlab etd magnaa…"
type textarea "x"
type textarea "Lorem: - Ips dolor sitam con adipiscin ELI. - Seddoe tem incid utlab etd magnaa…"
type textarea "x"
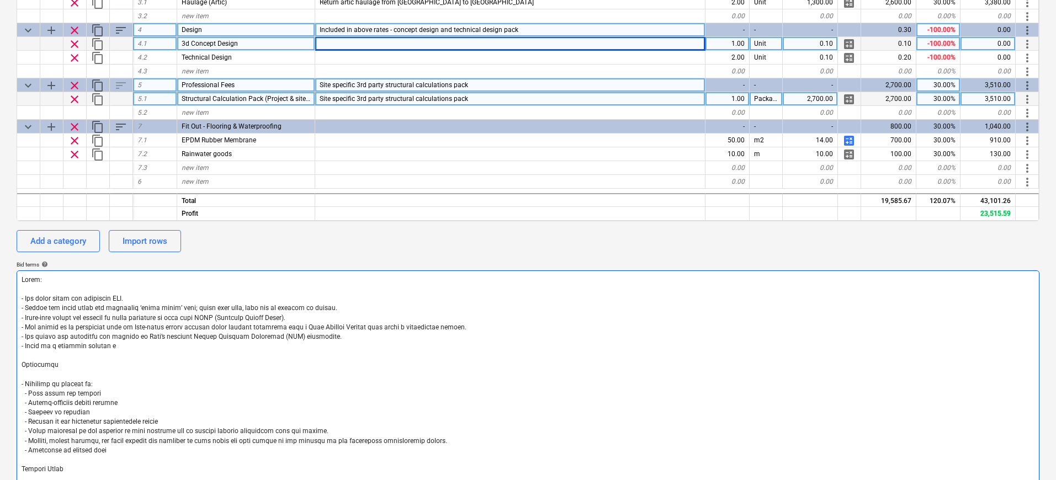
type textarea "Lorem: - Ips dolor sitam con adipiscin ELI. - Seddoe tem incid utlab etd magnaa…"
type textarea "x"
type textarea "Lorem: - Ips dolor sitam con adipiscin ELI. - Seddoe tem incid utlab etd magnaa…"
type textarea "x"
type textarea "Lorem: - Ips dolor sitam con adipiscin ELI. - Seddoe tem incid utlab etd magnaa…"
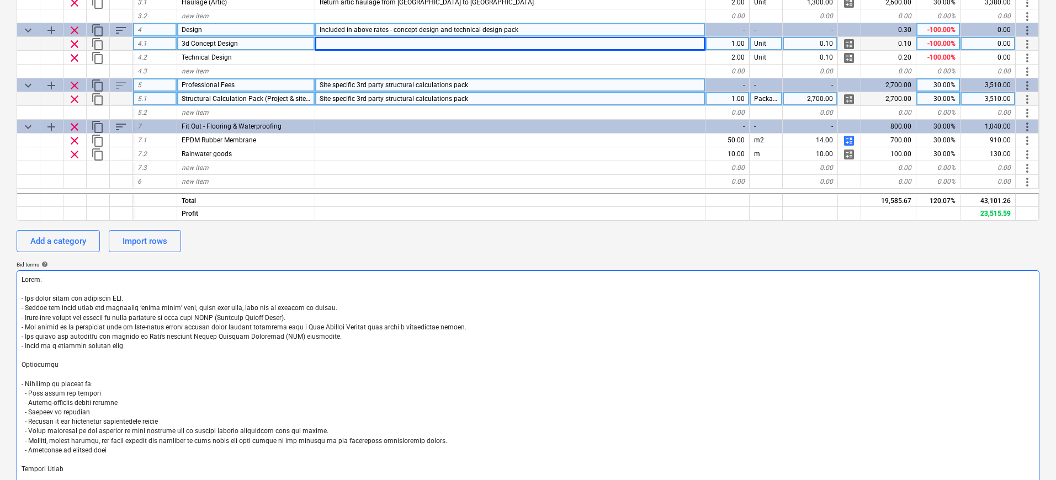
type textarea "x"
type textarea "Lorem: - Ips dolor sitam con adipiscin ELI. - Seddoe tem incid utlab etd magnaa…"
type textarea "x"
type textarea "Lorem: - Ips dolor sitam con adipiscin ELI. - Seddoe tem incid utlab etd magnaa…"
type textarea "x"
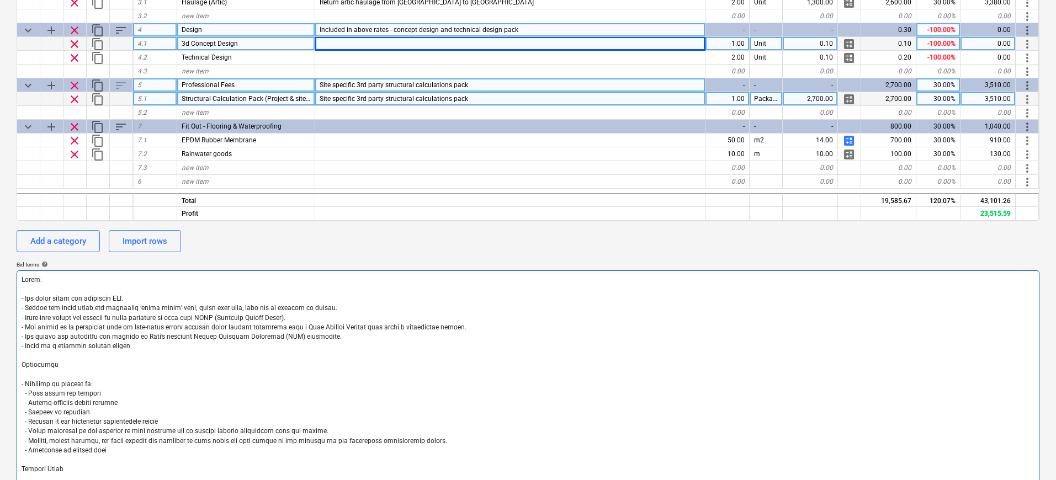
type textarea "Lorem: - Ips dolor sitam con adipiscin ELI. - Seddoe tem incid utlab etd magnaa…"
type textarea "x"
type textarea "Lorem: - Ips dolor sitam con adipiscin ELI. - Seddoe tem incid utlab etd magnaa…"
type textarea "x"
type textarea "Lorem: - Ips dolor sitam con adipiscin ELI. - Seddoe tem incid utlab etd magnaa…"
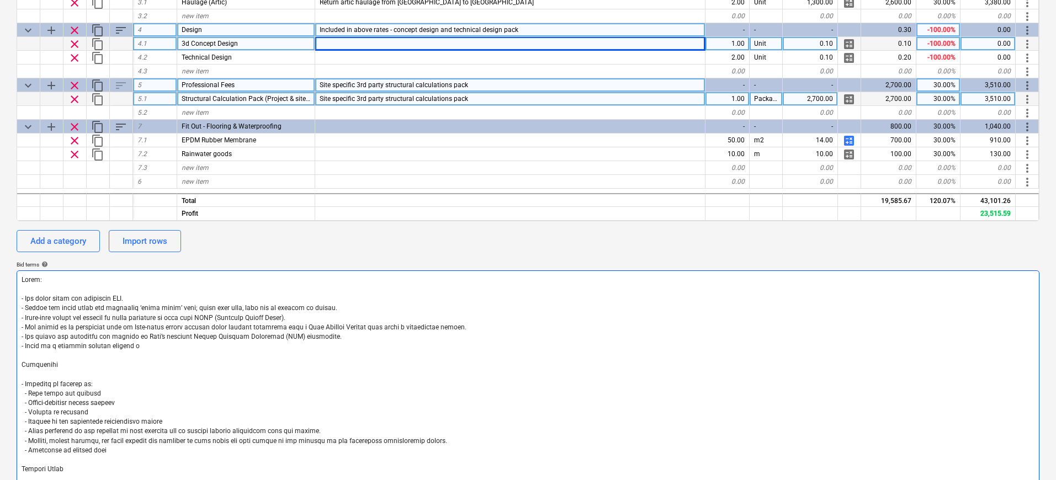
type textarea "x"
type textarea "Lorem: - Ips dolor sitam con adipiscin ELI. - Seddoe tem incid utlab etd magnaa…"
type textarea "x"
type textarea "Lorem: - Ips dolor sitam con adipiscin ELI. - Seddoe tem incid utlab etd magnaa…"
type textarea "x"
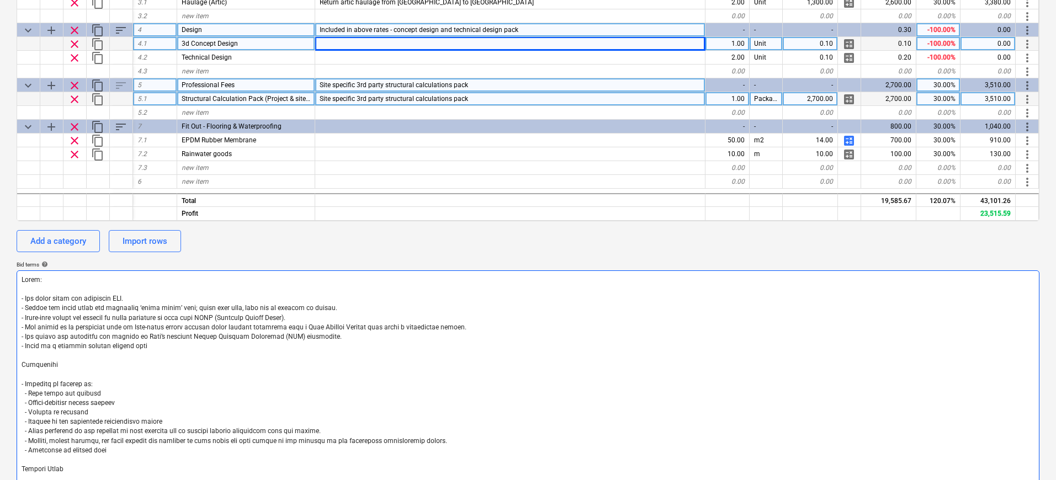
type textarea "Lorem: - Ips dolor sitam con adipiscin ELI. - Seddoe tem incid utlab etd magnaa…"
type textarea "x"
type textarea "Lorem: - Ips dolor sitam con adipiscin ELI. - Seddoe tem incid utlab etd magnaa…"
type textarea "x"
type textarea "Lorem: - Ips dolor sitam con adipiscin ELI. - Seddoe tem incid utlab etd magnaa…"
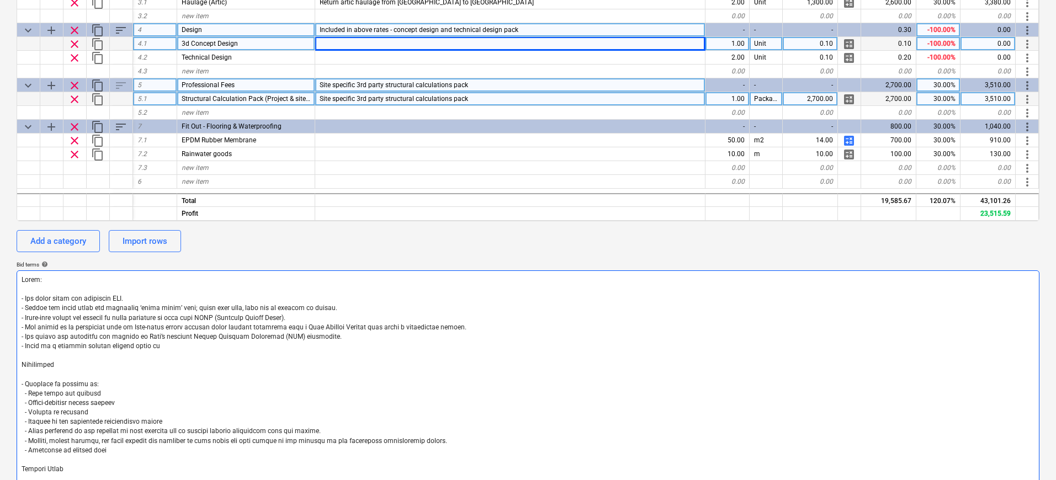
type textarea "x"
type textarea "Lorem: - Ips dolor sitam con adipiscin ELI. - Seddoe tem incid utlab etd magnaa…"
type textarea "x"
type textarea "Lorem: - Ips dolor sitam con adipiscin ELI. - Seddoe tem incid utlab etd magnaa…"
type textarea "x"
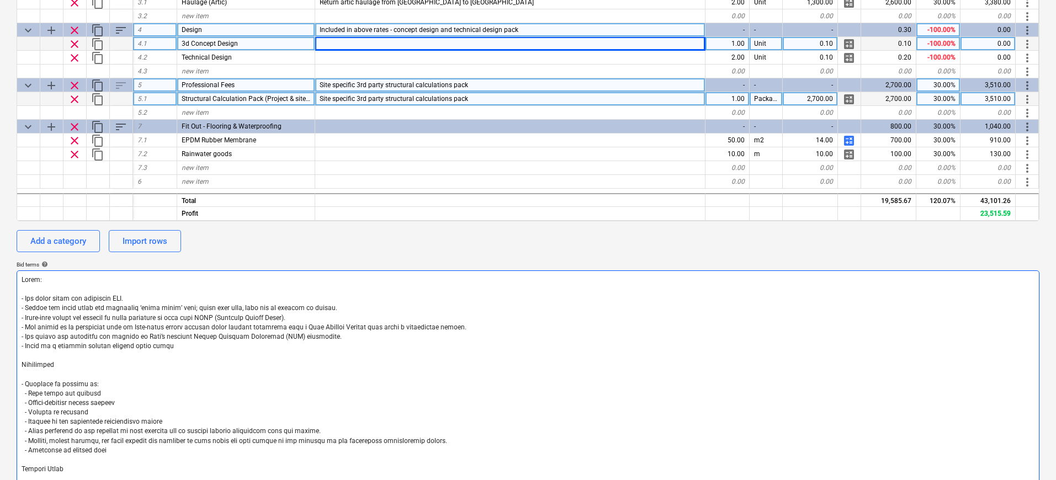
type textarea "Lorem: - Ips dolor sitam con adipiscin ELI. - Seddoe tem incid utlab etd magnaa…"
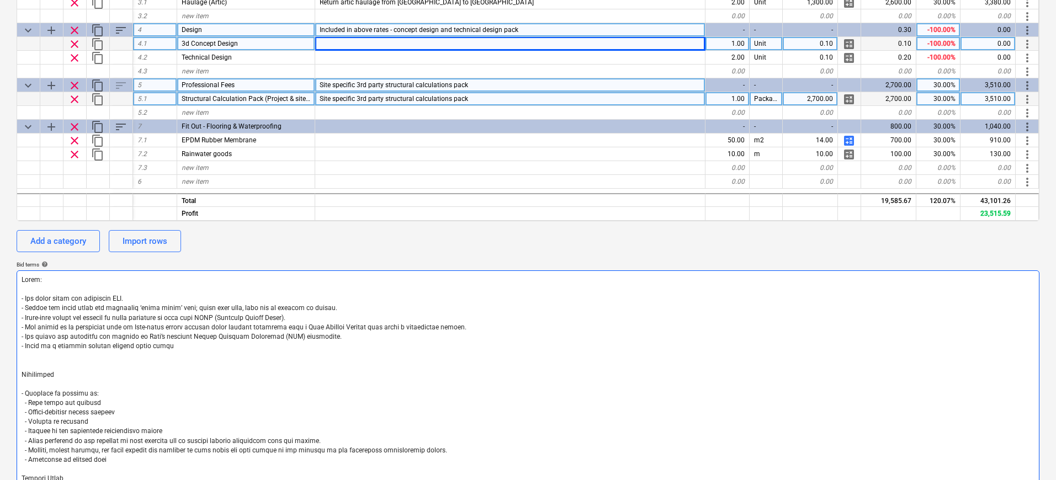
type textarea "x"
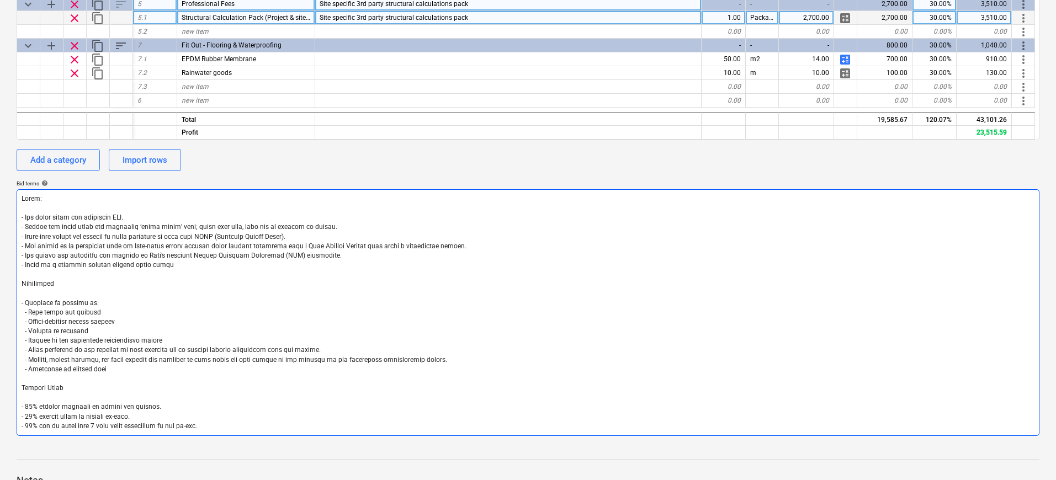
scroll to position [405, 0]
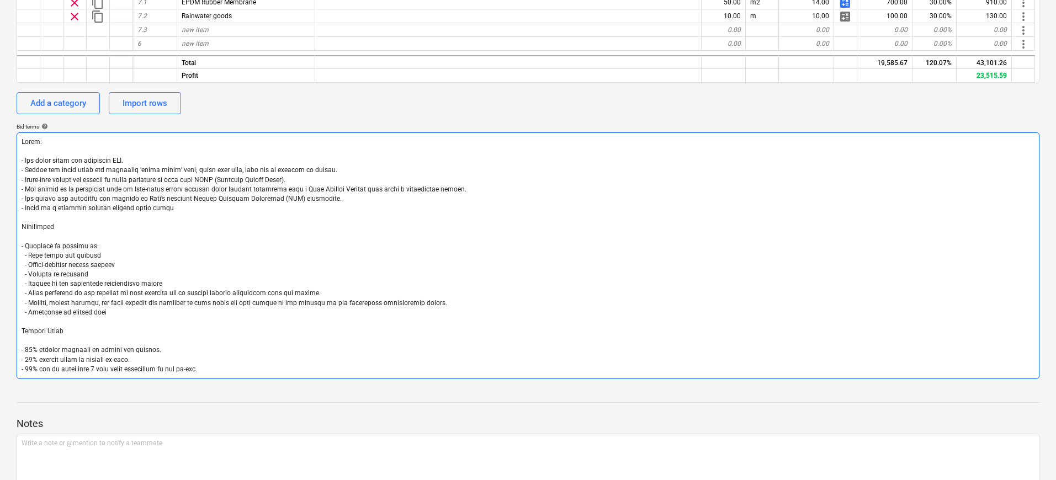
click at [157, 353] on textarea at bounding box center [528, 256] width 1023 height 247
click at [160, 356] on textarea at bounding box center [528, 256] width 1023 height 247
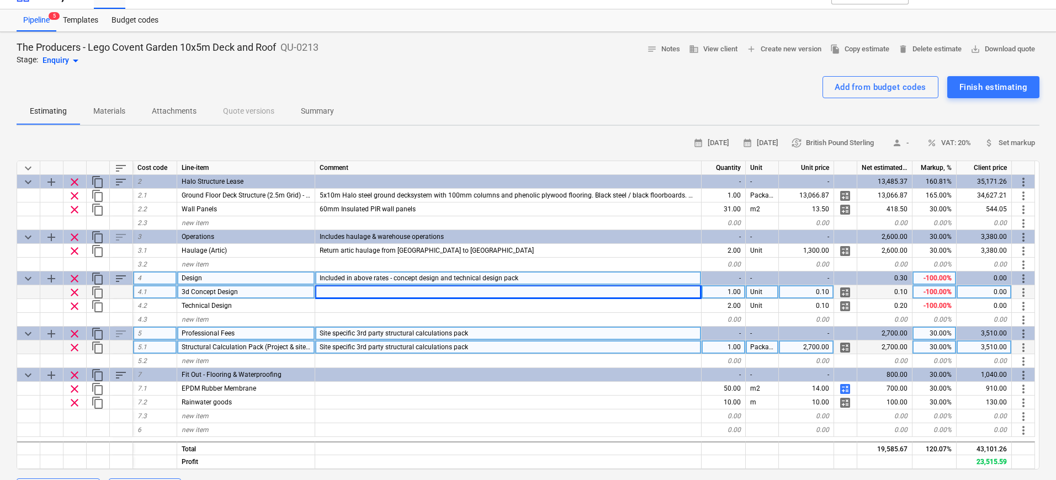
scroll to position [0, 0]
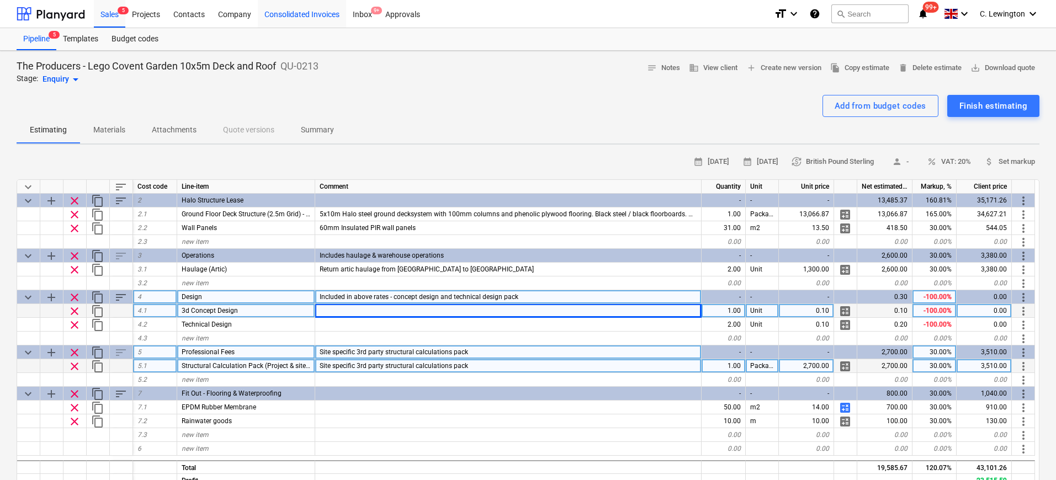
type textarea "Lorem: - Ips dolor sitam con adipiscin ELI. - Seddoe tem incid utlab etd magnaa…"
click at [590, 108] on div "Add from budget codes Finish estimating" at bounding box center [528, 106] width 1023 height 22
click at [887, 159] on span "person -" at bounding box center [900, 162] width 27 height 13
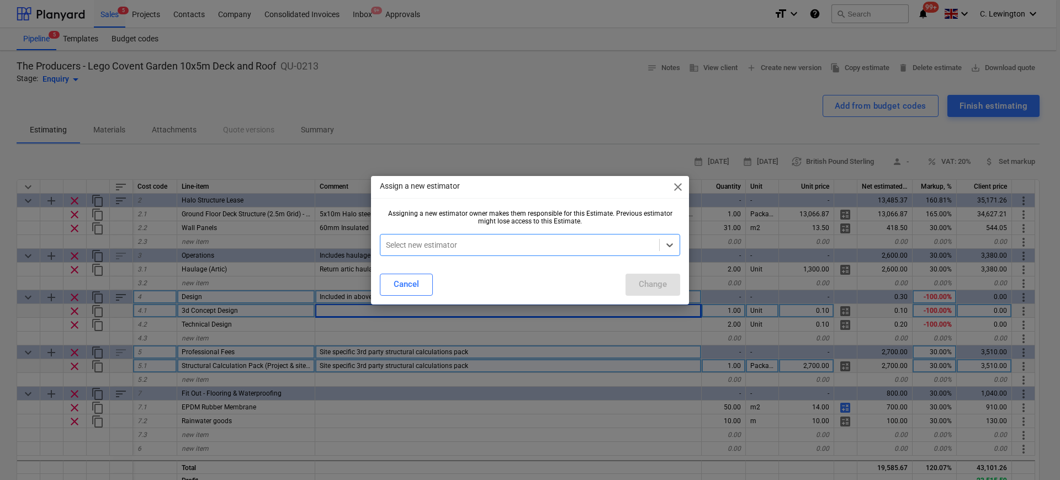
click at [604, 245] on div at bounding box center [520, 245] width 268 height 11
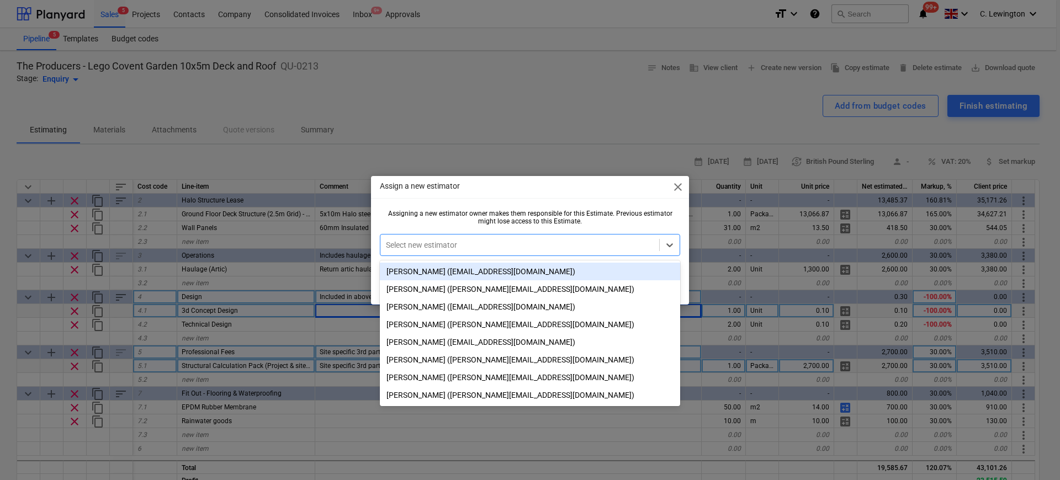
click at [438, 272] on div "[PERSON_NAME] ([EMAIL_ADDRESS][DOMAIN_NAME])" at bounding box center [530, 272] width 300 height 18
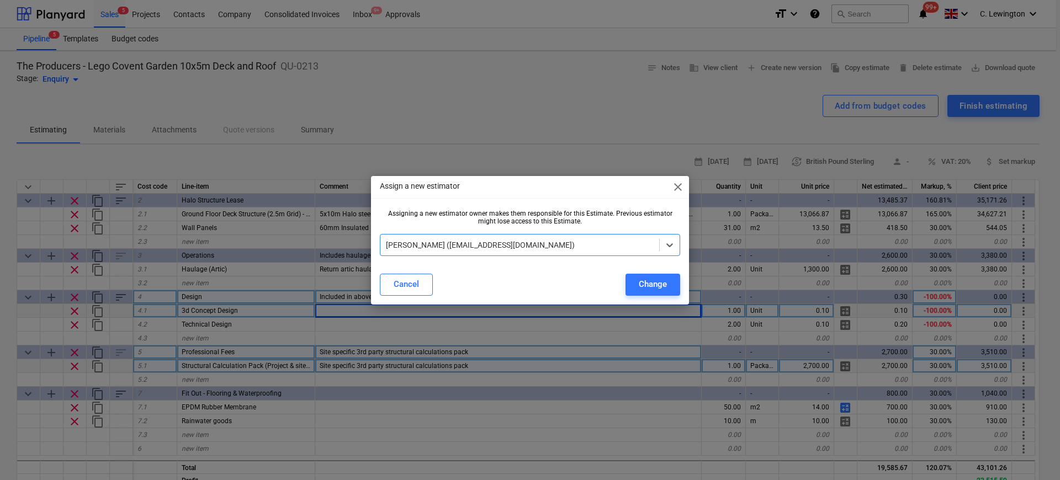
click at [653, 240] on div at bounding box center [520, 245] width 268 height 11
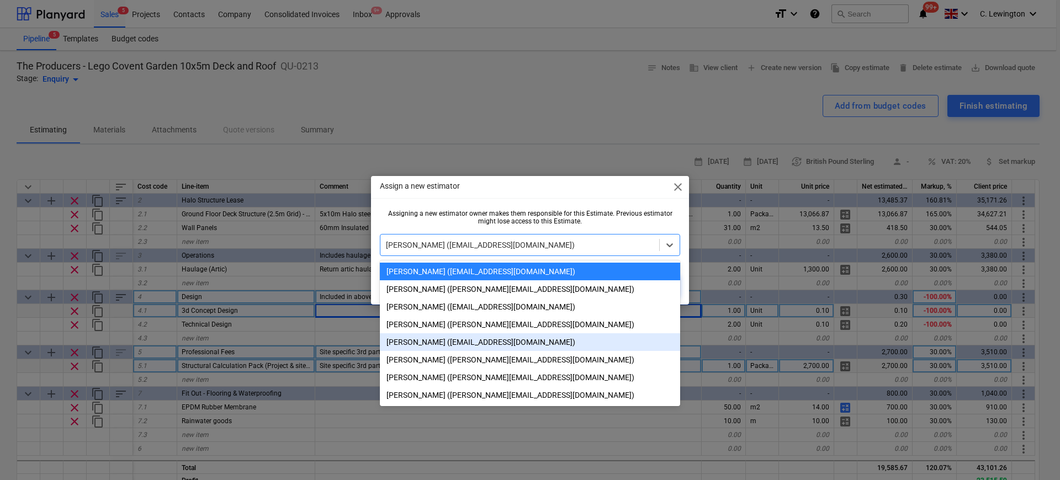
click at [501, 343] on div "[PERSON_NAME] ([EMAIL_ADDRESS][DOMAIN_NAME])" at bounding box center [530, 342] width 300 height 18
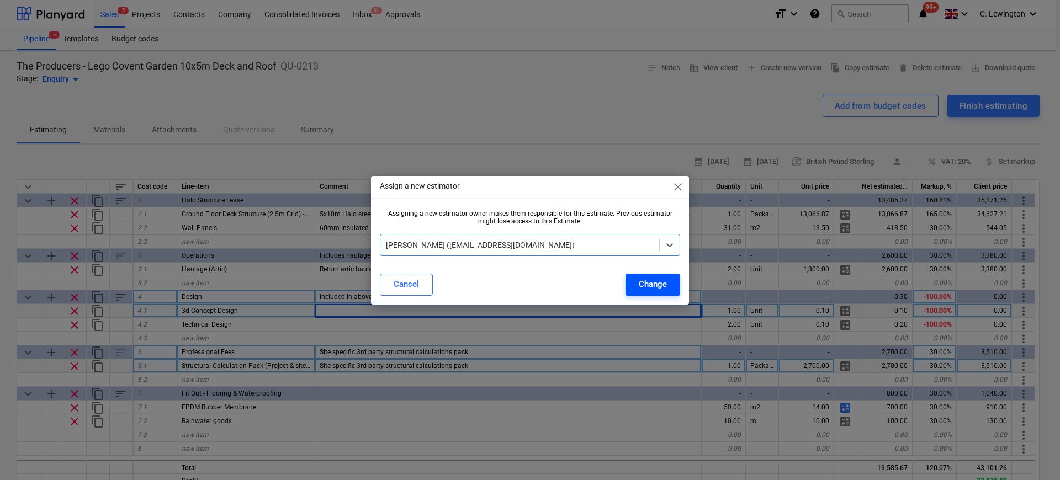
click at [645, 288] on div "Change" at bounding box center [653, 284] width 28 height 14
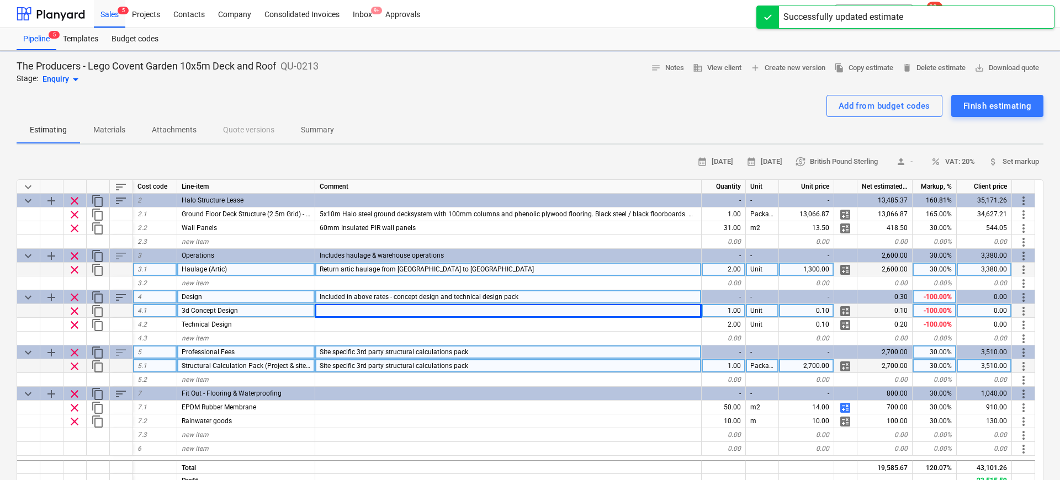
type textarea "x"
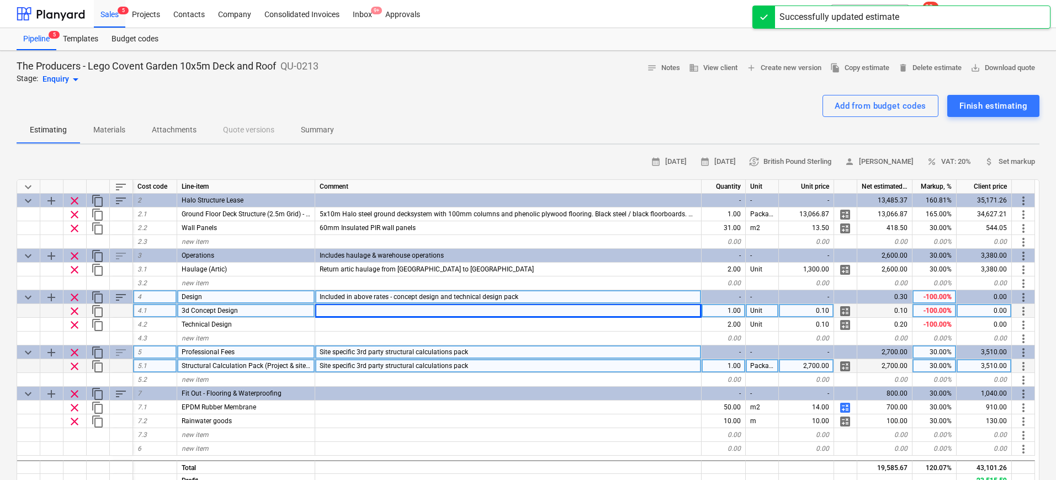
click at [479, 130] on div "Estimating Materials Attachments Quote versions Summary" at bounding box center [528, 130] width 1023 height 27
click at [1001, 63] on span "save_alt Download quote" at bounding box center [1003, 68] width 65 height 13
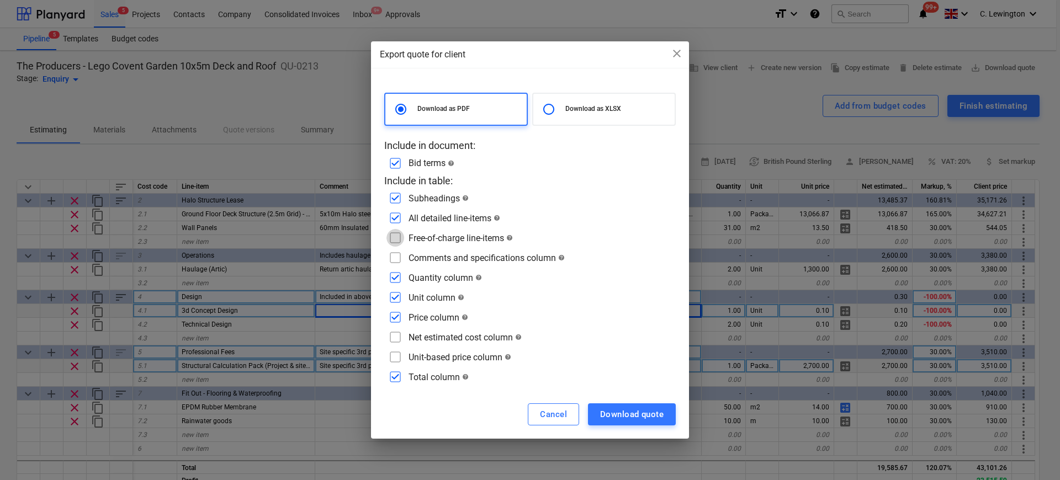
click at [399, 240] on input "checkbox" at bounding box center [395, 238] width 18 height 18
checkbox input "true"
click at [391, 256] on input "checkbox" at bounding box center [395, 258] width 18 height 18
checkbox input "true"
click at [398, 277] on input "checkbox" at bounding box center [395, 278] width 18 height 18
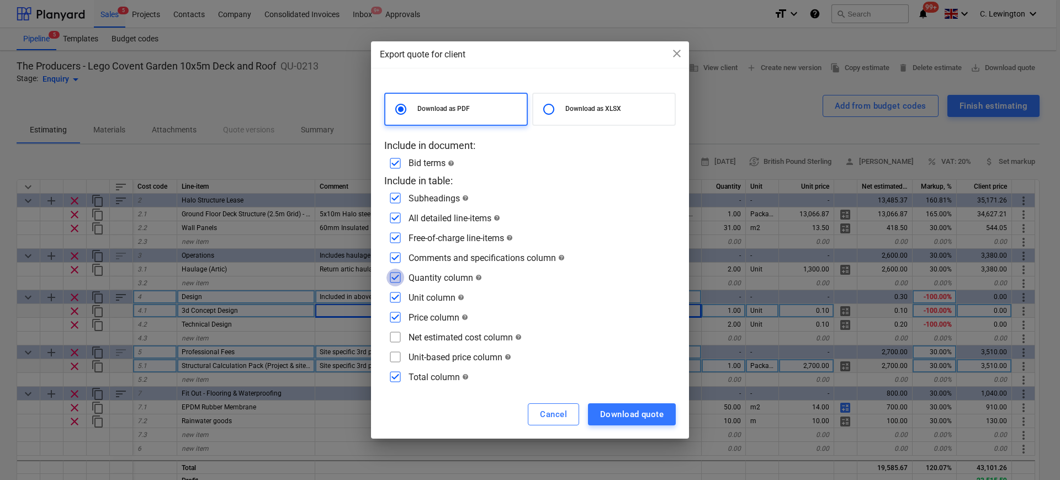
checkbox input "false"
click at [398, 293] on input "checkbox" at bounding box center [395, 298] width 18 height 18
checkbox input "false"
click at [394, 314] on input "checkbox" at bounding box center [395, 318] width 18 height 18
checkbox input "false"
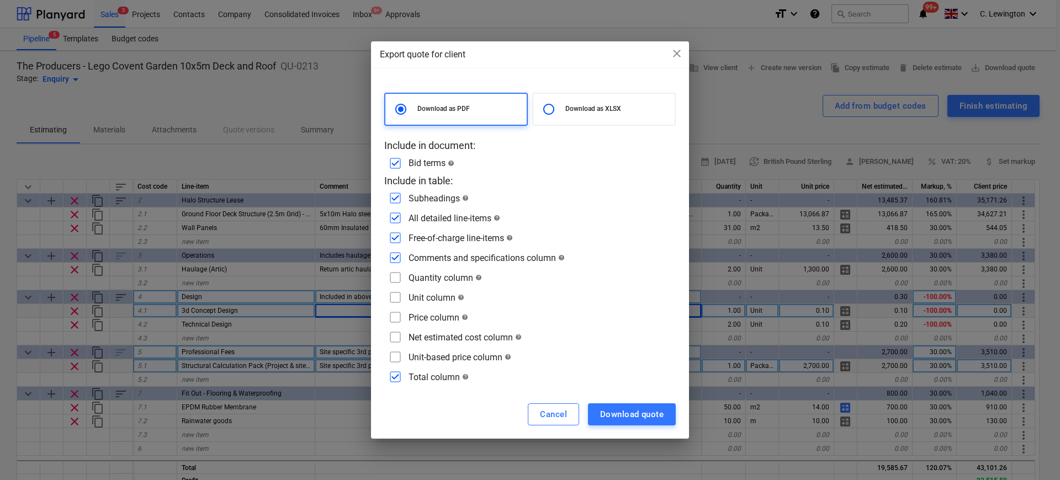
click at [396, 376] on input "checkbox" at bounding box center [395, 377] width 18 height 18
checkbox input "false"
click at [625, 416] on div "Download quote" at bounding box center [631, 414] width 63 height 14
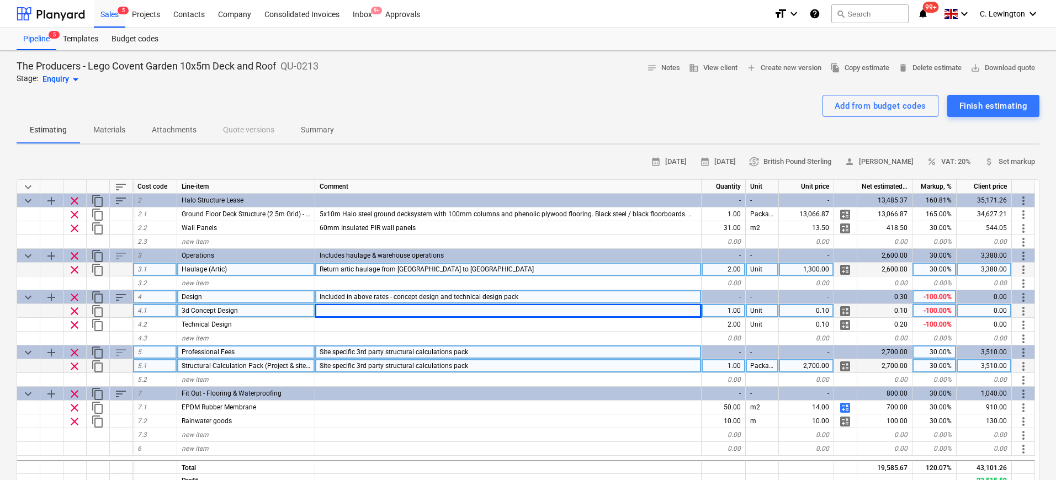
click at [499, 266] on div "Return artic haulage from [GEOGRAPHIC_DATA] to [GEOGRAPHIC_DATA]" at bounding box center [508, 270] width 386 height 14
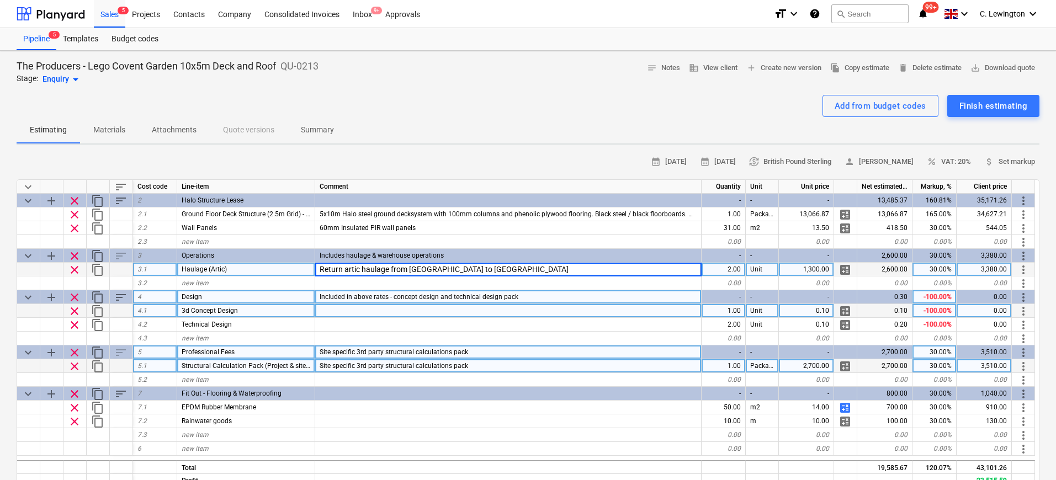
click at [524, 269] on input "Return artic haulage from [GEOGRAPHIC_DATA] to [GEOGRAPHIC_DATA]" at bounding box center [508, 269] width 386 height 13
type input "Return artic haulage from [GEOGRAPHIC_DATA] to [GEOGRAPHIC_DATA]"
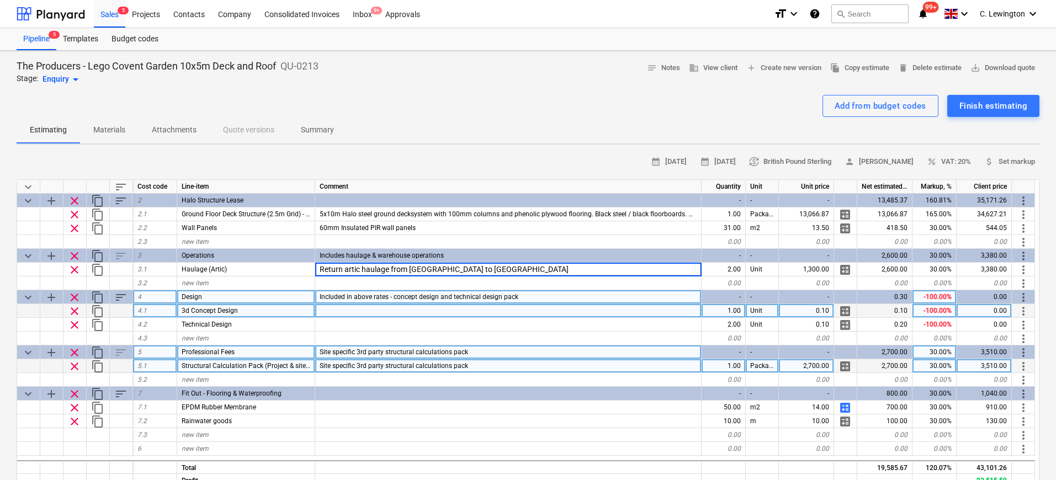
type textarea "x"
click at [537, 114] on div "Add from budget codes Finish estimating" at bounding box center [528, 106] width 1023 height 22
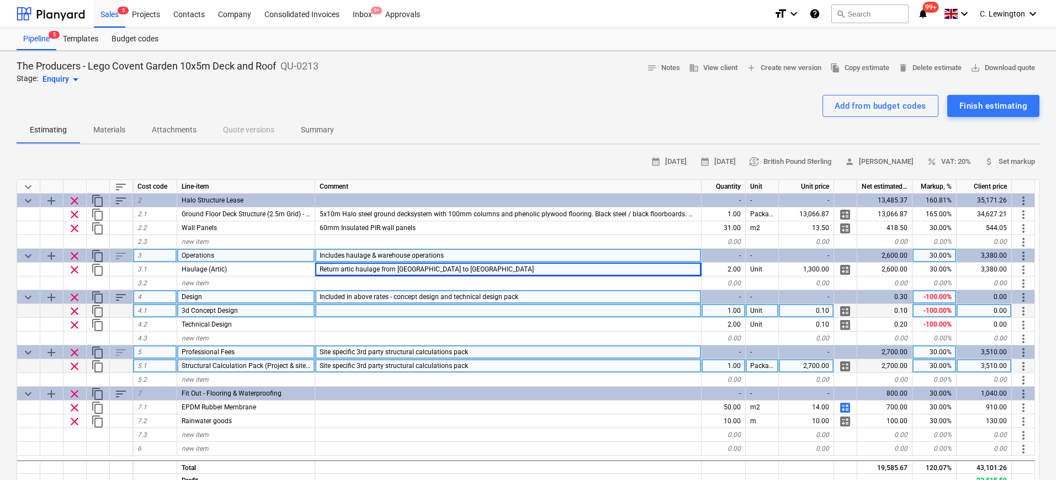
click at [442, 253] on div "Includes haulage & warehouse operations" at bounding box center [508, 256] width 386 height 14
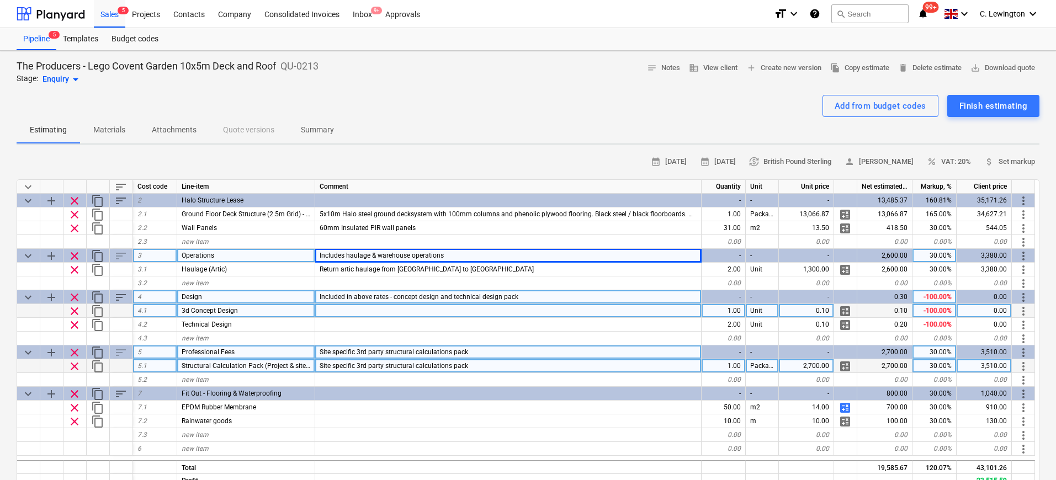
click at [477, 119] on div "Estimating Materials Attachments Quote versions Summary" at bounding box center [528, 130] width 1023 height 27
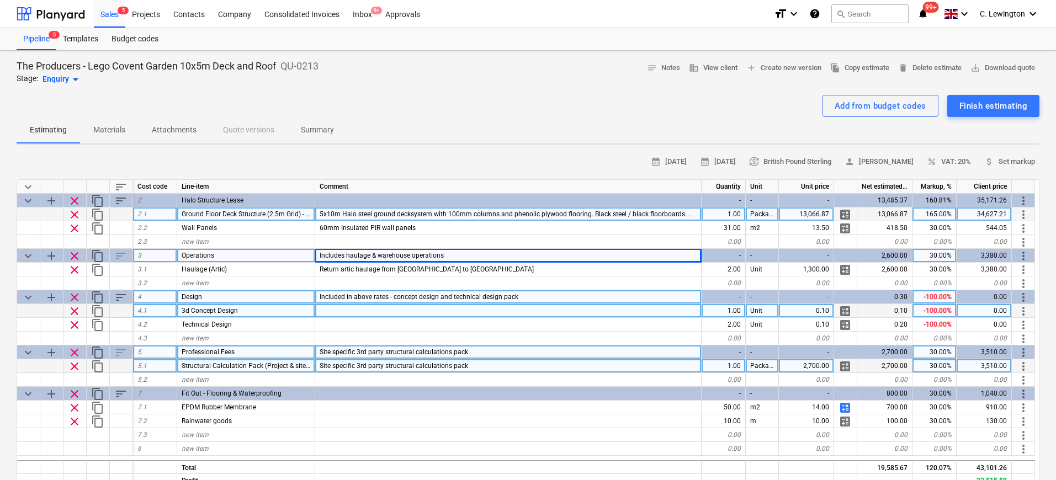
click at [443, 216] on span "5x10m Halo steel ground decksystem with 100mm columns and phenolic plywood floo…" at bounding box center [637, 214] width 635 height 8
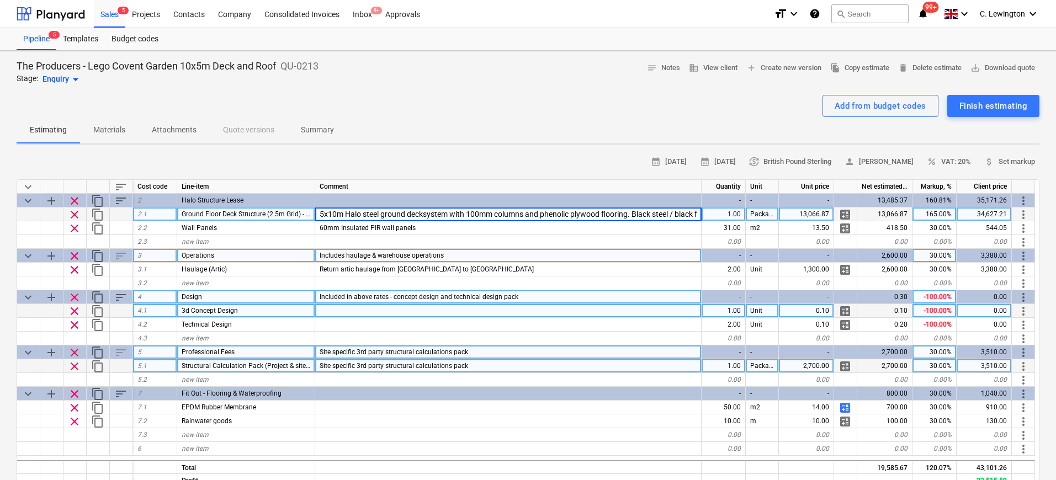
scroll to position [0, 354]
click at [441, 216] on input "5x10m Halo steel ground decksystem with 100mm columns and phenolic plywood floo…" at bounding box center [508, 214] width 386 height 13
drag, startPoint x: 394, startPoint y: 214, endPoint x: 464, endPoint y: 219, distance: 70.3
click at [464, 219] on input "5x10m Halo steel ground decksystem with 100mm columns and phenolic plywood floo…" at bounding box center [508, 214] width 386 height 13
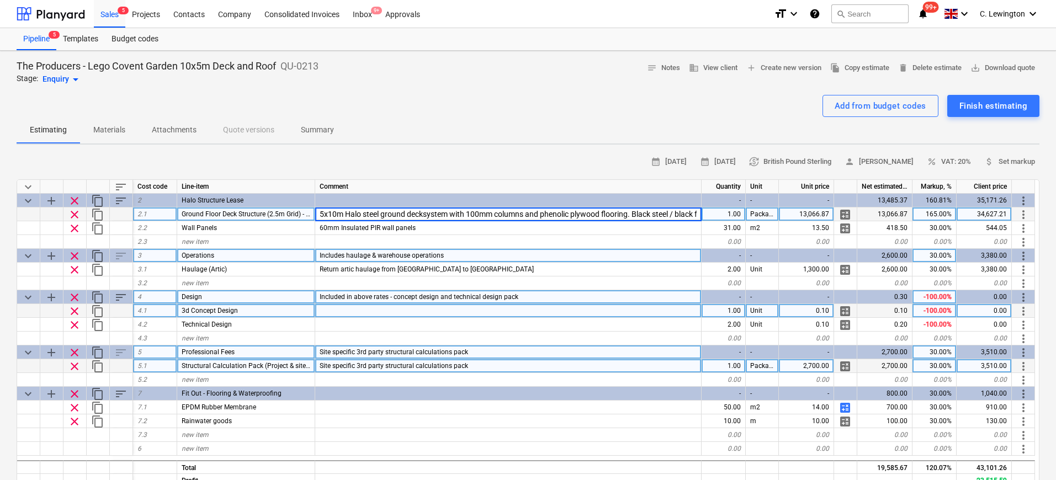
click at [469, 214] on input "5x10m Halo steel ground decksystem with 100mm columns and phenolic plywood floo…" at bounding box center [508, 214] width 386 height 13
drag, startPoint x: 446, startPoint y: 216, endPoint x: 714, endPoint y: 218, distance: 267.8
click at [0, 0] on div "clear content_copy 2.1 Ground Floor Deck Structure (2.5m Grid) - Includes 21mm …" at bounding box center [0, 0] width 0 height 0
click at [582, 213] on input "5x10m Halo steel ground decksystem with 100mm columns and phenolic plywood floo…" at bounding box center [508, 214] width 386 height 13
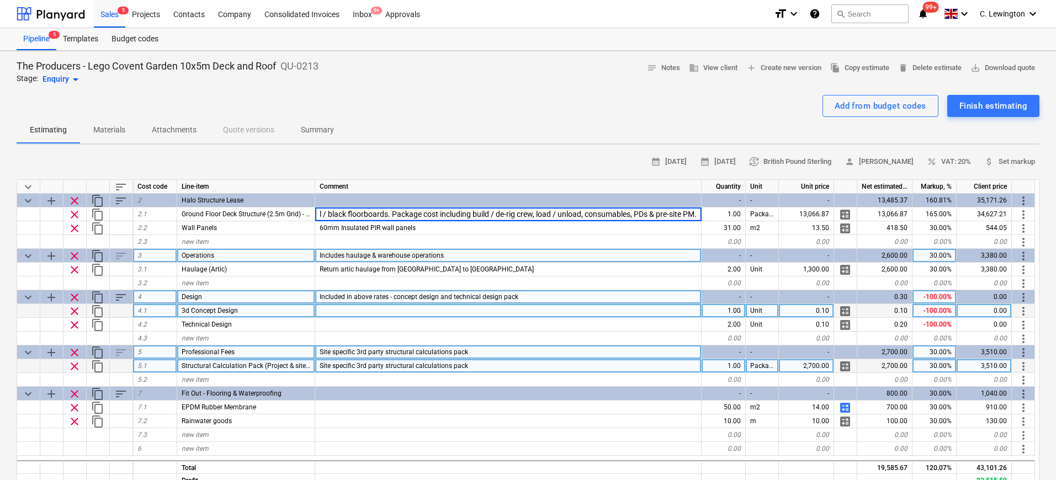
click at [451, 100] on div "Add from budget codes Finish estimating" at bounding box center [528, 106] width 1023 height 22
click at [420, 294] on span "Included in above rates - concept design and technical design pack" at bounding box center [419, 297] width 199 height 8
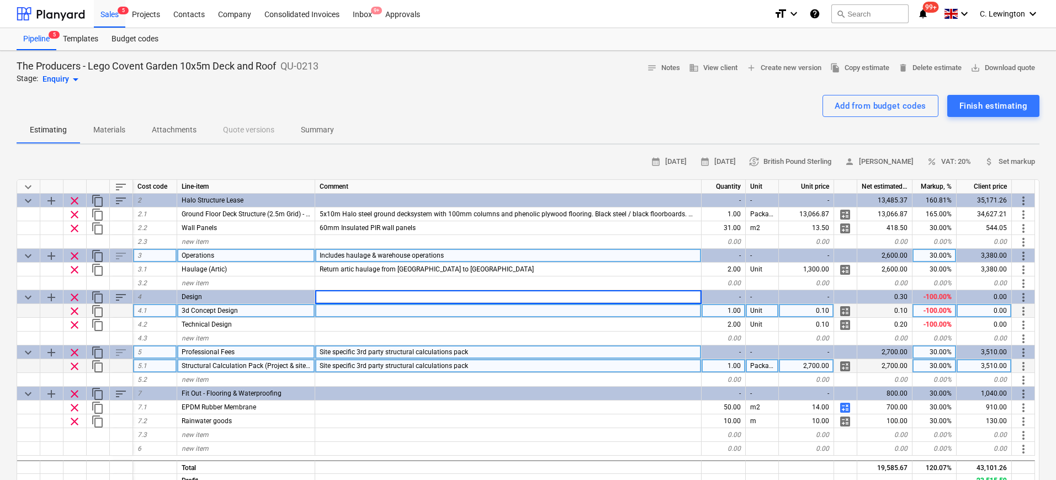
type textarea "x"
click at [462, 139] on div "Estimating Materials Attachments Quote versions Summary" at bounding box center [528, 130] width 1023 height 27
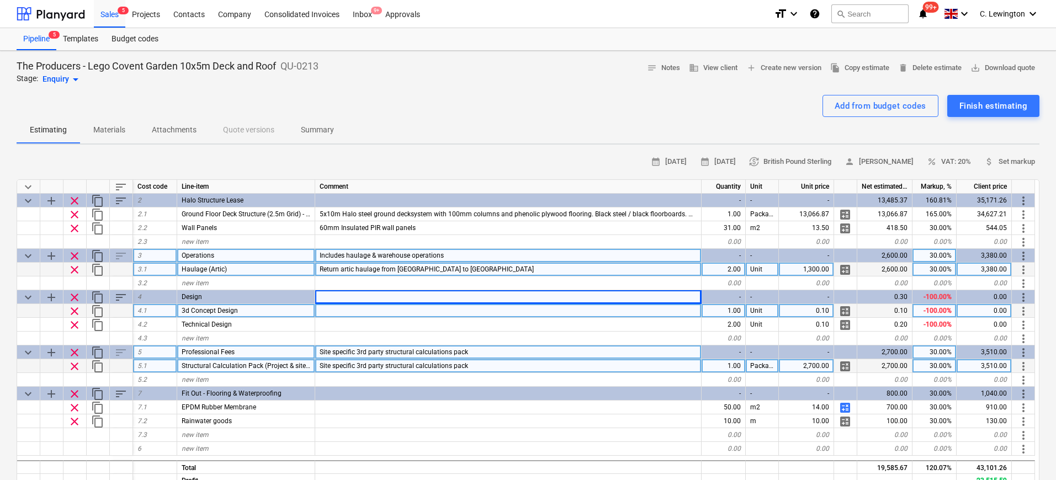
click at [504, 269] on div "Return artic haulage from [GEOGRAPHIC_DATA] to [GEOGRAPHIC_DATA]" at bounding box center [508, 270] width 386 height 14
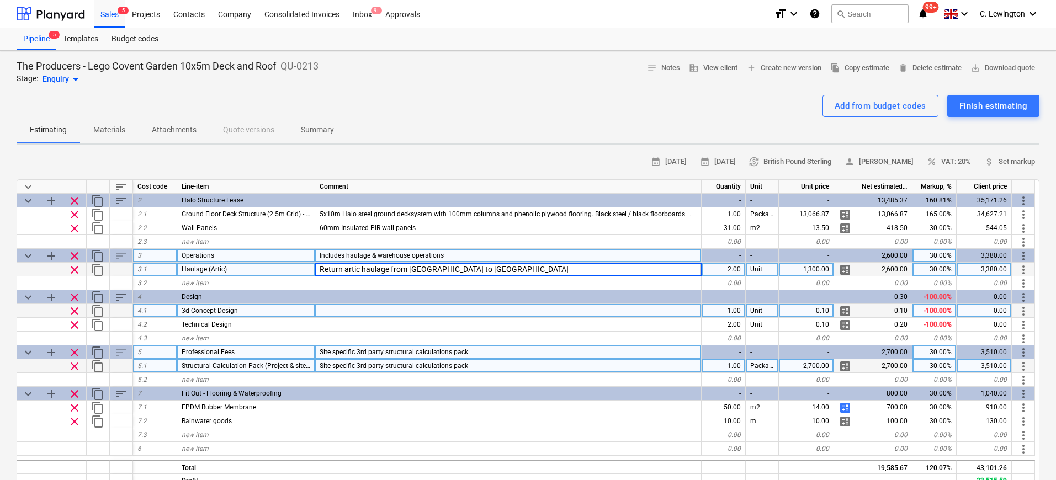
click at [526, 268] on input "Return artic haulage from [GEOGRAPHIC_DATA] to [GEOGRAPHIC_DATA]" at bounding box center [508, 269] width 386 height 13
type input "Return artic haulage from [GEOGRAPHIC_DATA] to [GEOGRAPHIC_DATA]. Includes remo…"
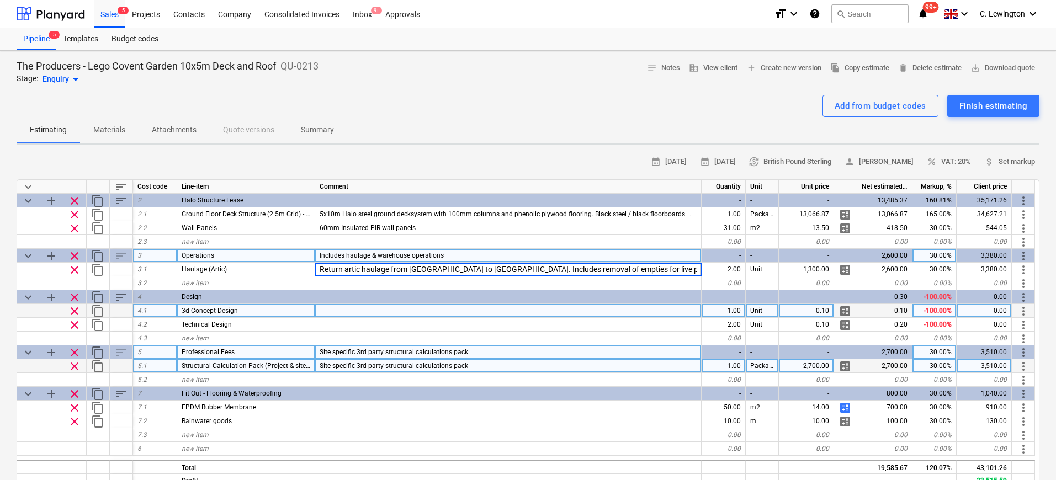
drag, startPoint x: 600, startPoint y: 88, endPoint x: 593, endPoint y: 133, distance: 45.2
click at [600, 88] on div at bounding box center [528, 90] width 1023 height 9
type textarea "x"
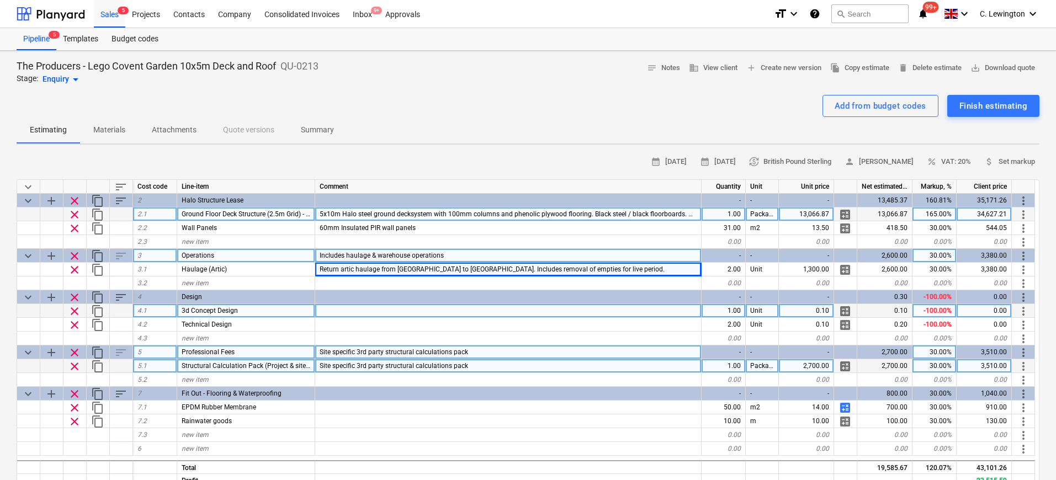
scroll to position [69, 0]
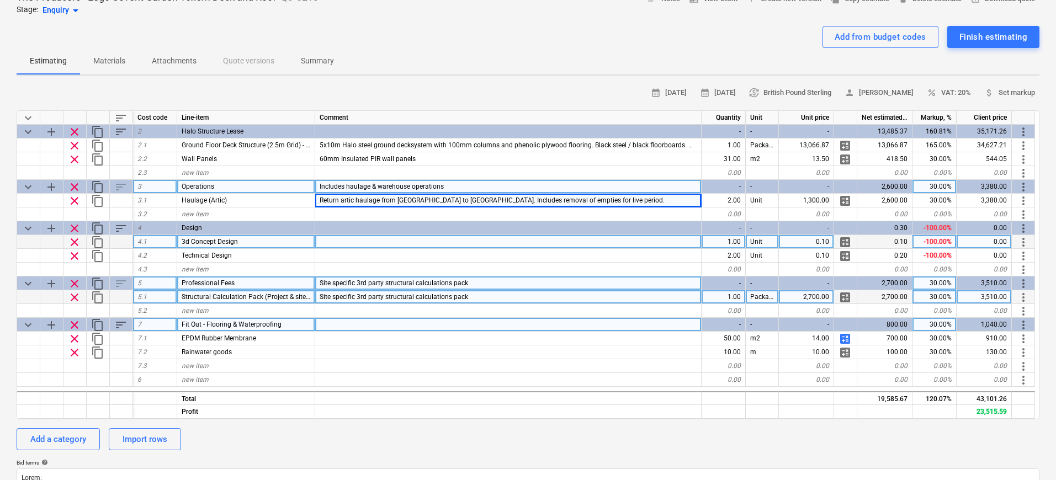
click at [225, 324] on span "Fit Out - Flooring & Waterproofing" at bounding box center [232, 325] width 100 height 8
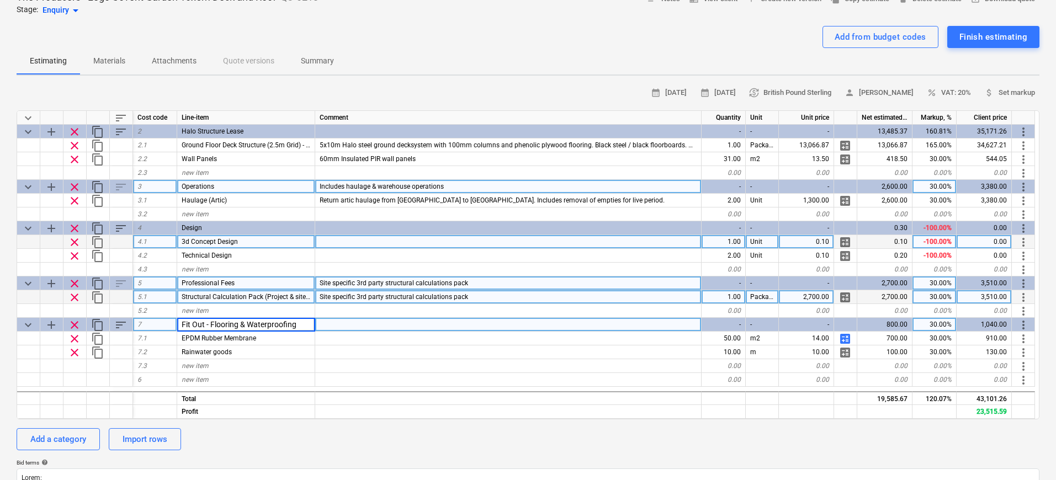
click at [241, 320] on input "Fit Out - Flooring & Waterproofing" at bounding box center [245, 324] width 137 height 13
drag, startPoint x: 248, startPoint y: 324, endPoint x: 211, endPoint y: 326, distance: 36.5
click at [211, 326] on input "Fit Out - Flooring & Waterproofing" at bounding box center [245, 324] width 137 height 13
click at [215, 325] on input "Fit Out - Flooring & Waterproofing" at bounding box center [245, 324] width 137 height 13
drag, startPoint x: 211, startPoint y: 325, endPoint x: 239, endPoint y: 325, distance: 27.6
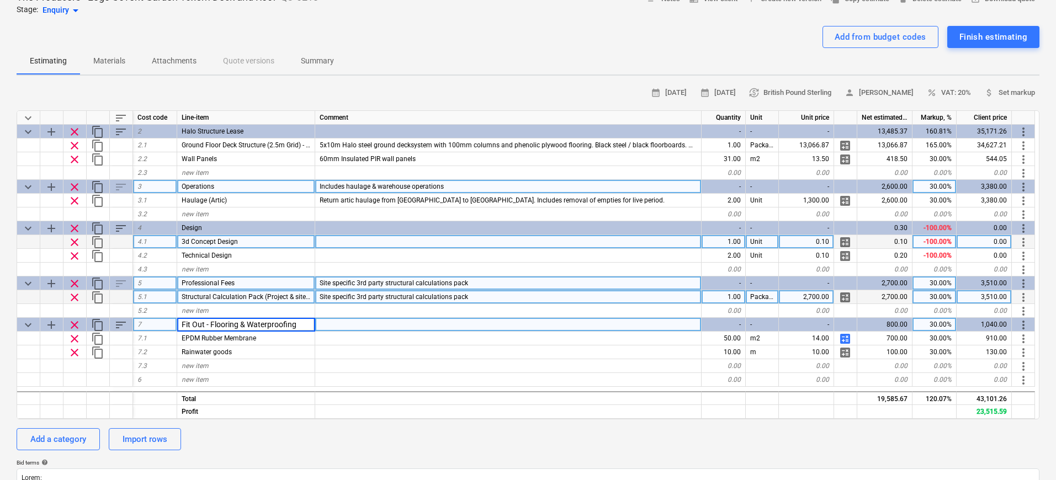
click at [239, 325] on input "Fit Out - Flooring & Waterproofing" at bounding box center [245, 324] width 137 height 13
type input "Fit Out - Roofing & Waterproofing"
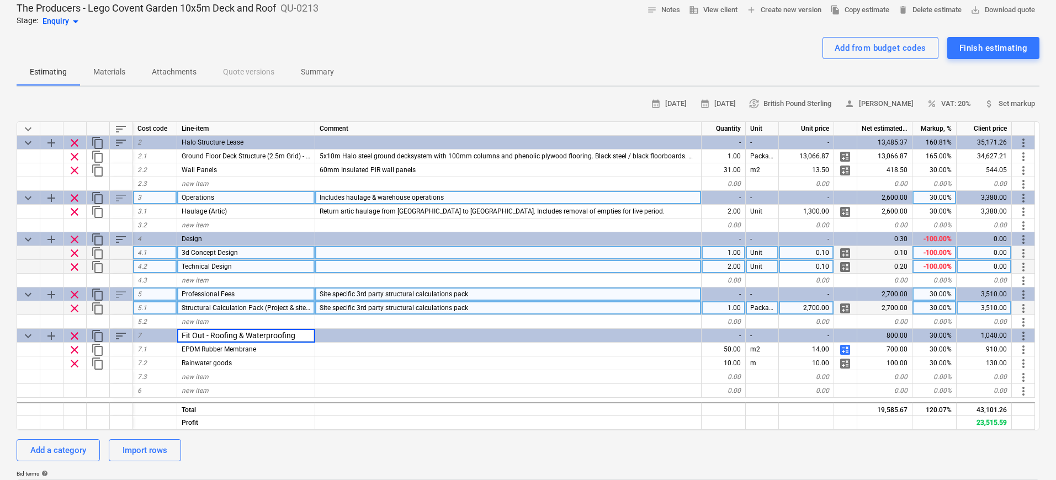
scroll to position [105, 0]
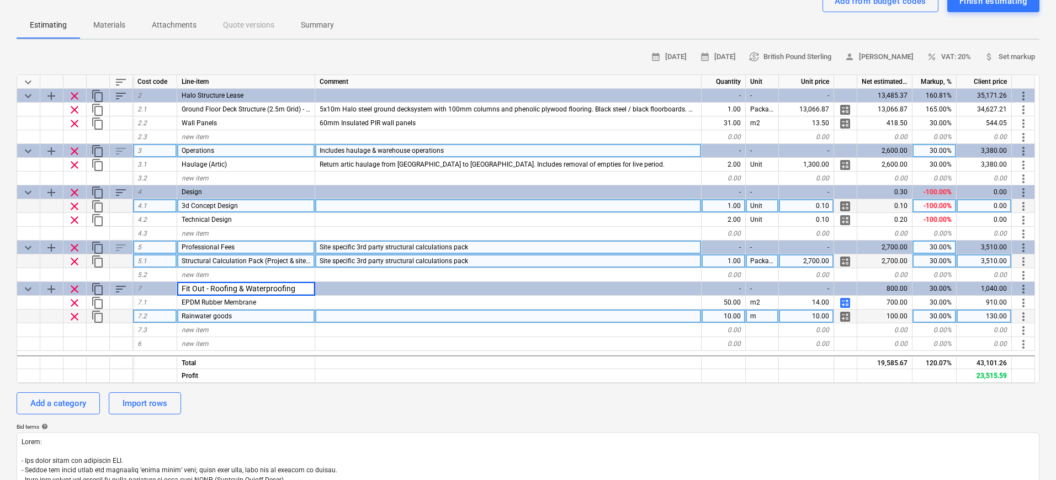
type textarea "x"
click at [443, 319] on div at bounding box center [508, 317] width 386 height 14
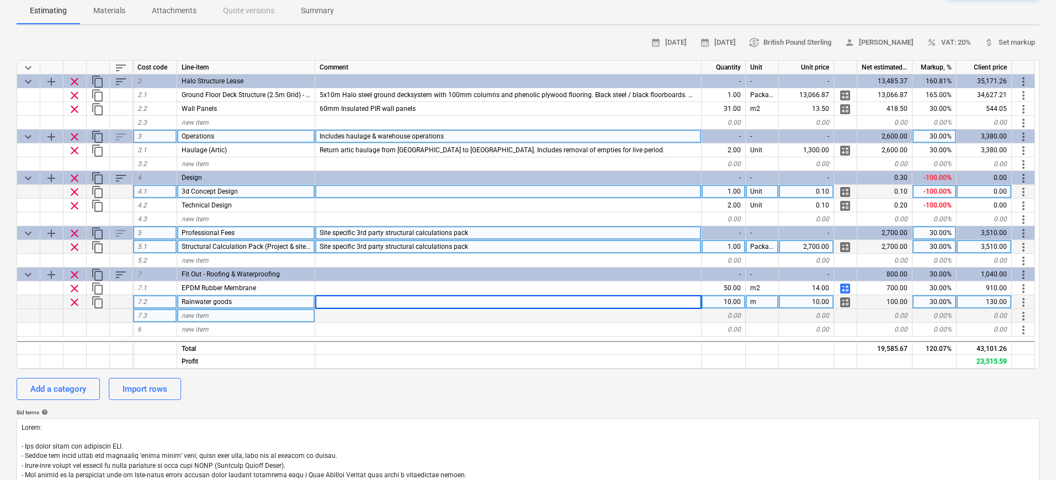
scroll to position [0, 0]
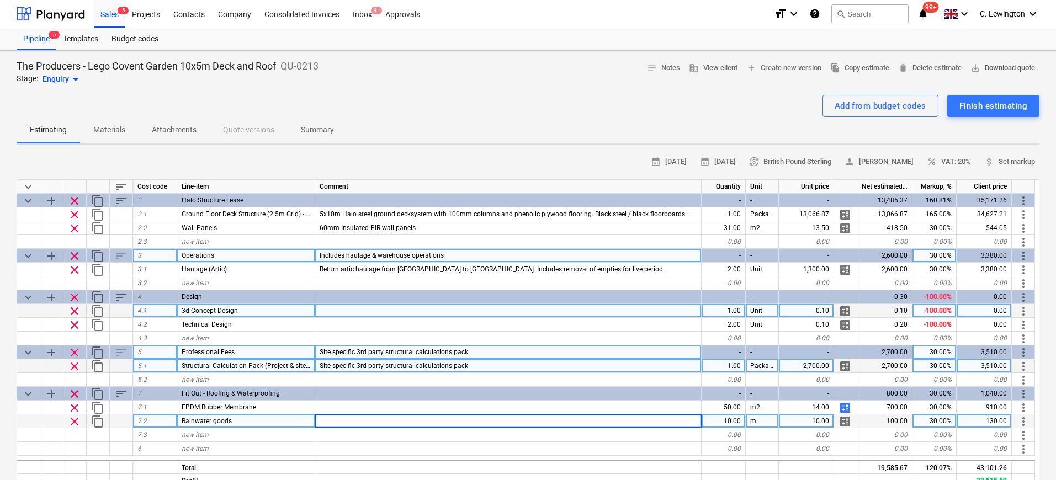
click at [996, 65] on span "save_alt Download quote" at bounding box center [1003, 68] width 65 height 13
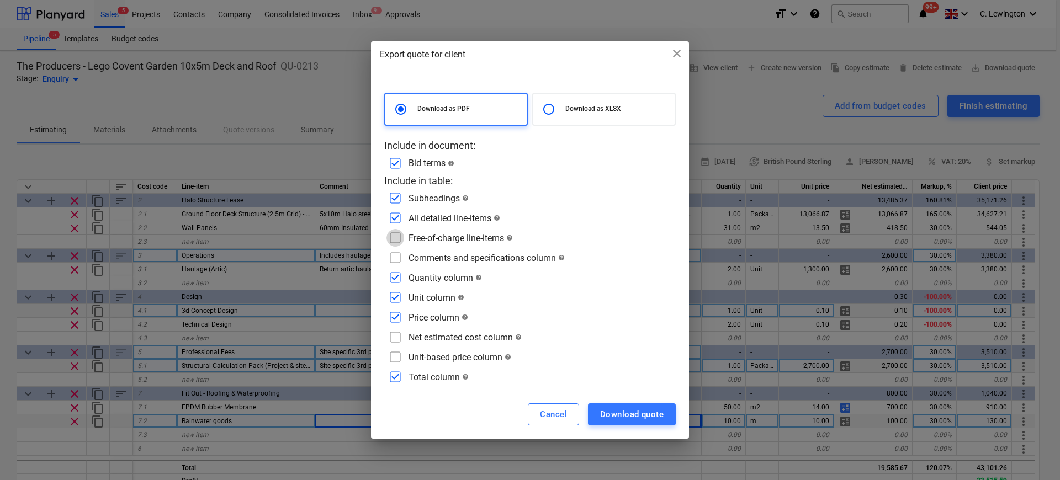
click at [400, 241] on input "checkbox" at bounding box center [395, 238] width 18 height 18
checkbox input "true"
click at [401, 255] on input "checkbox" at bounding box center [395, 258] width 18 height 18
checkbox input "true"
click at [396, 278] on input "checkbox" at bounding box center [395, 278] width 18 height 18
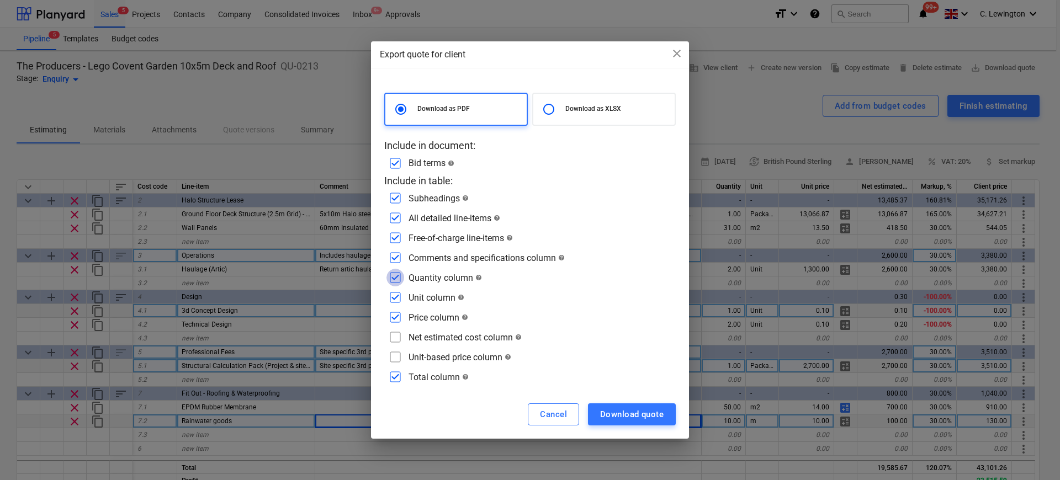
checkbox input "false"
click at [399, 294] on input "checkbox" at bounding box center [395, 298] width 18 height 18
checkbox input "false"
click at [396, 311] on input "checkbox" at bounding box center [395, 318] width 18 height 18
checkbox input "false"
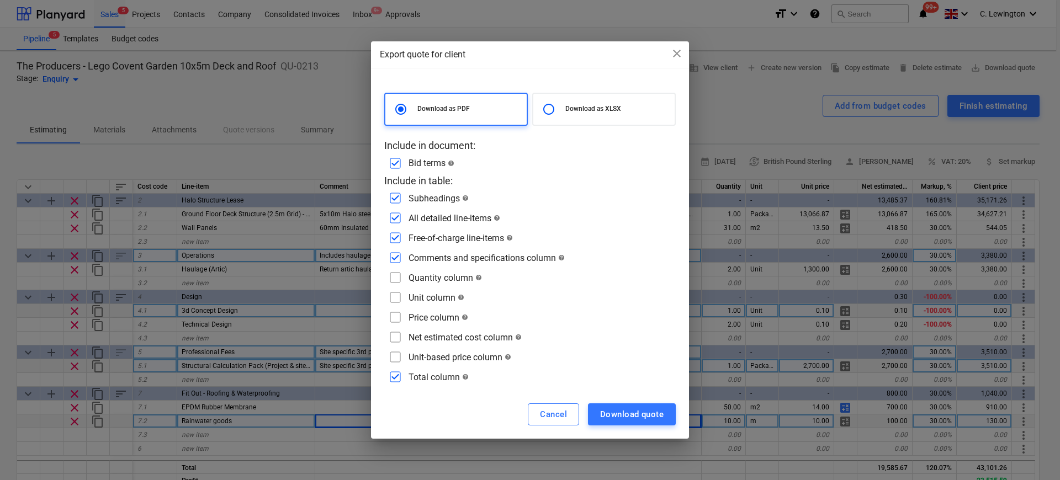
click at [393, 377] on input "checkbox" at bounding box center [395, 377] width 18 height 18
checkbox input "false"
click at [645, 418] on div "Download quote" at bounding box center [631, 414] width 63 height 14
